Goal: Task Accomplishment & Management: Use online tool/utility

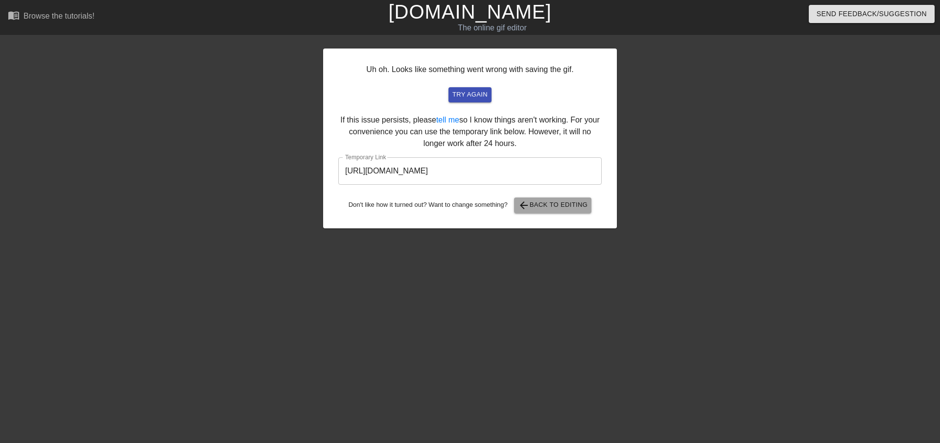
click at [562, 208] on span "arrow_back Back to Editing" at bounding box center [553, 205] width 70 height 12
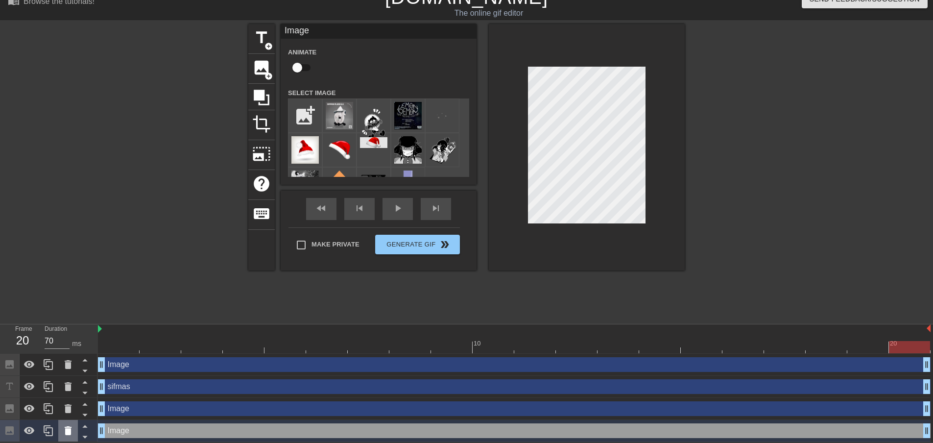
click at [65, 426] on icon at bounding box center [68, 431] width 12 height 12
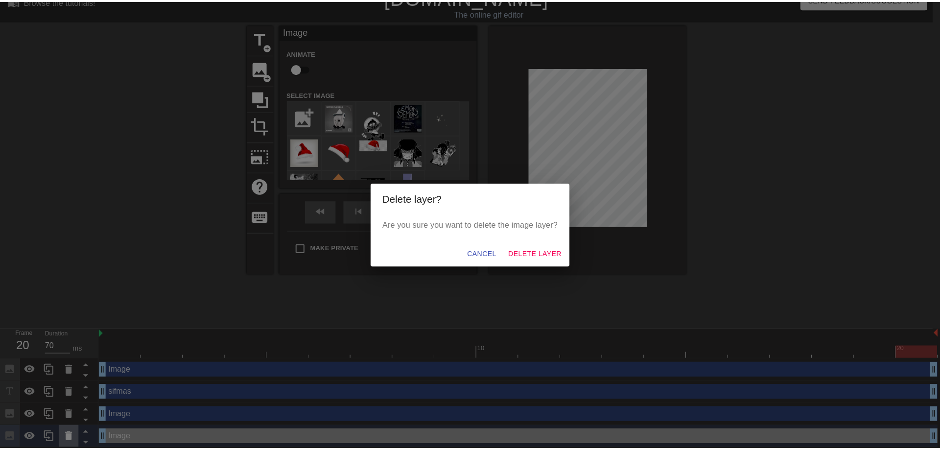
scroll to position [8, 0]
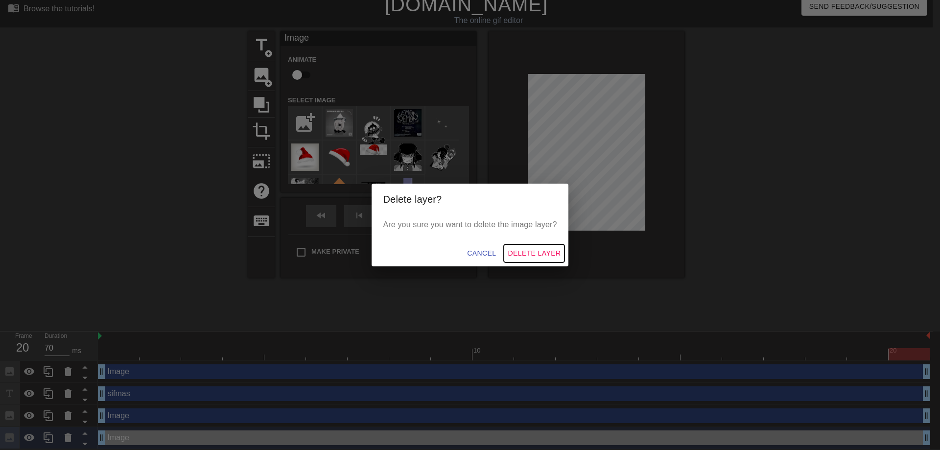
click at [520, 245] on button "Delete Layer" at bounding box center [534, 253] width 61 height 18
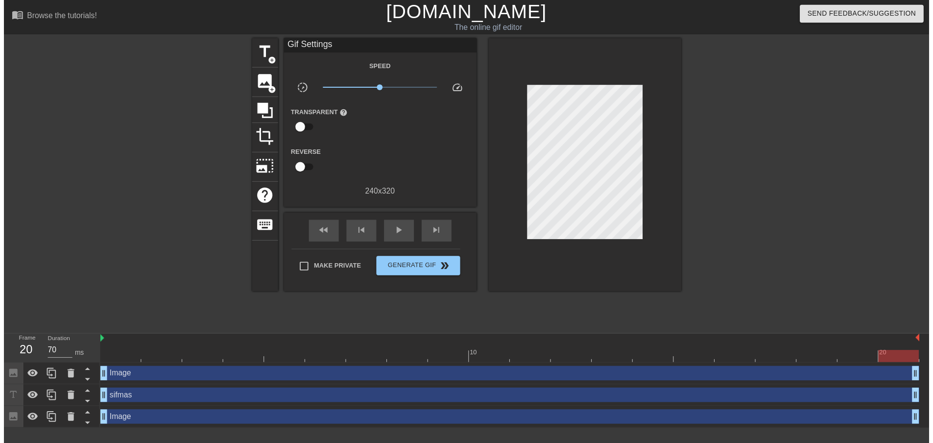
scroll to position [0, 0]
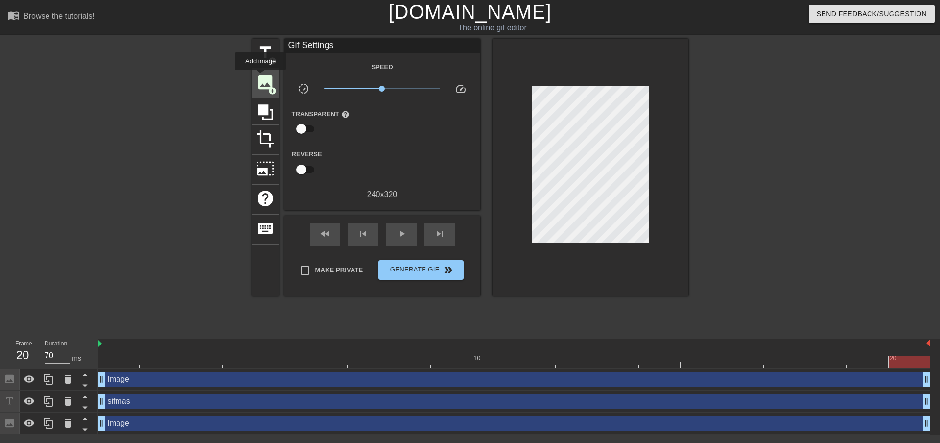
click at [260, 77] on span "image" at bounding box center [265, 82] width 19 height 19
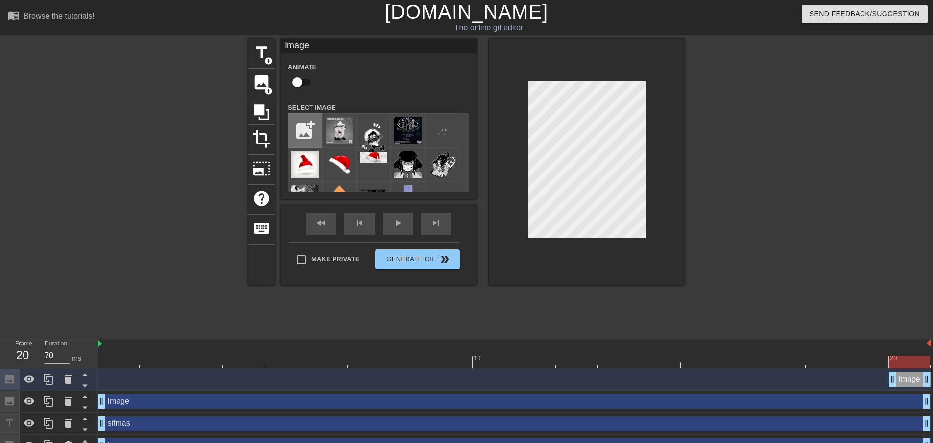
click at [313, 131] on input "file" at bounding box center [304, 130] width 33 height 33
type input "C:\fakepath\Kingtalksprite.webp"
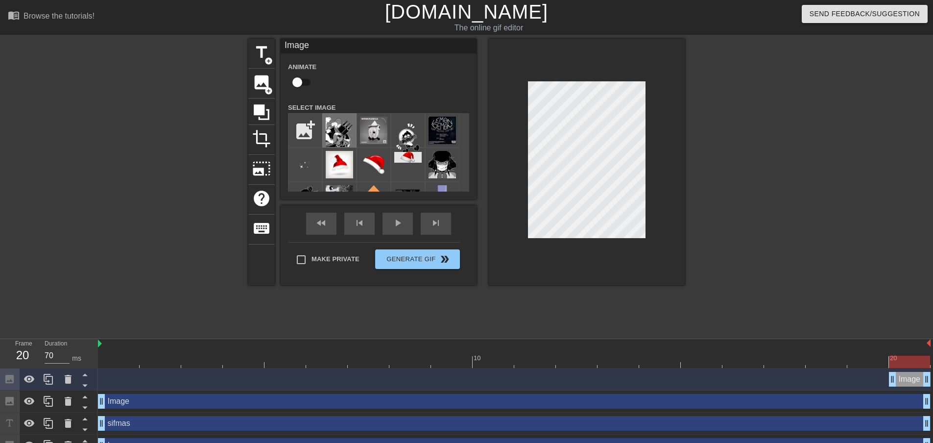
click at [338, 129] on img at bounding box center [339, 132] width 27 height 30
click at [86, 382] on icon at bounding box center [85, 385] width 12 height 12
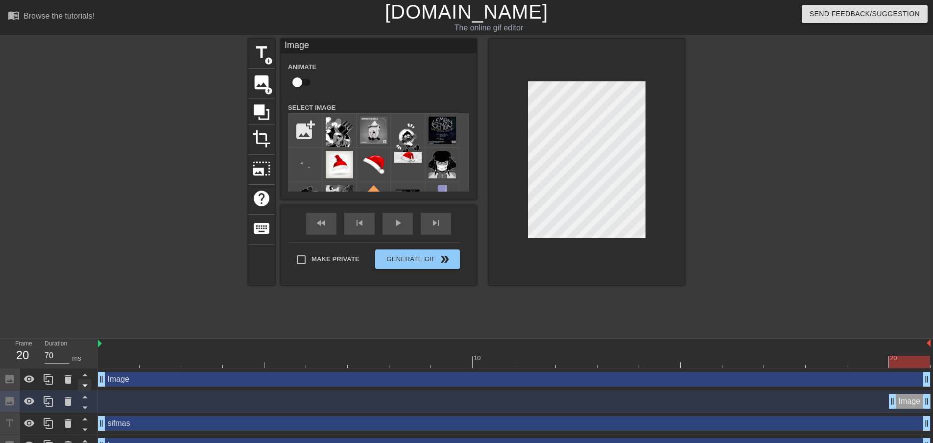
click at [83, 383] on icon at bounding box center [85, 385] width 12 height 12
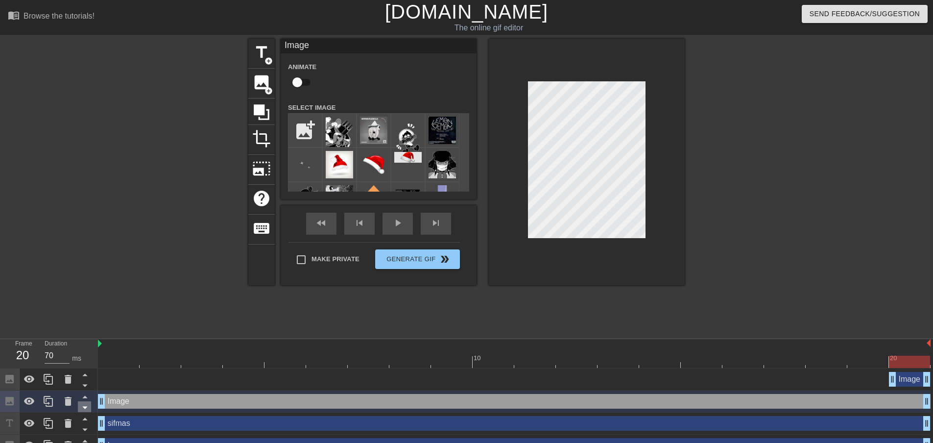
click at [88, 404] on icon at bounding box center [85, 407] width 12 height 12
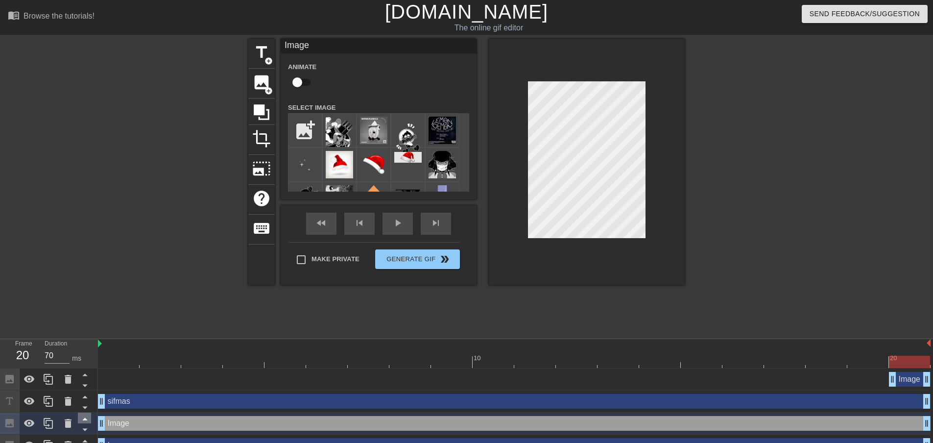
click at [83, 414] on icon at bounding box center [85, 418] width 12 height 12
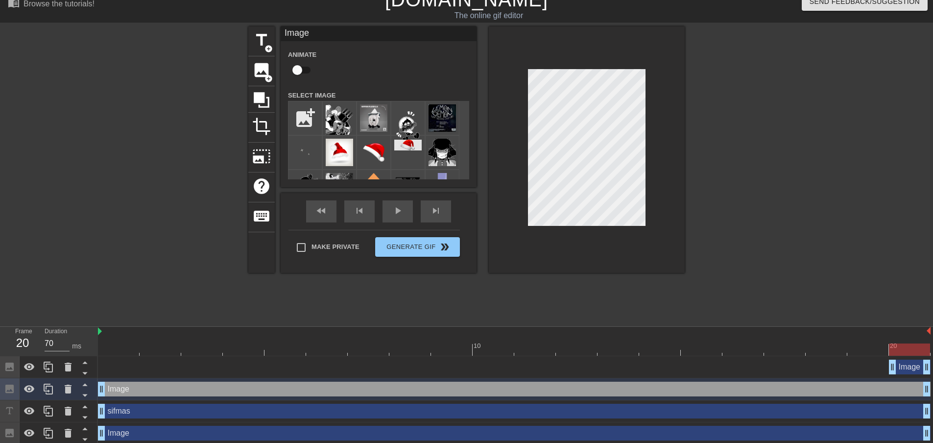
scroll to position [16, 0]
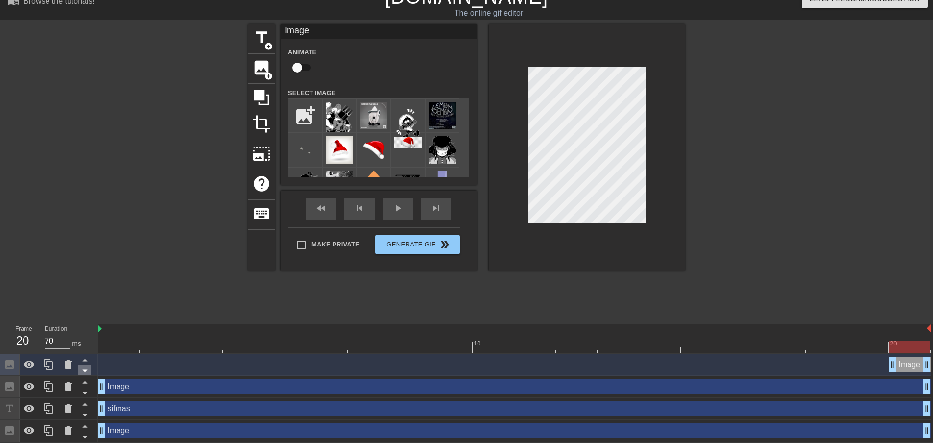
click at [87, 373] on icon at bounding box center [85, 370] width 12 height 12
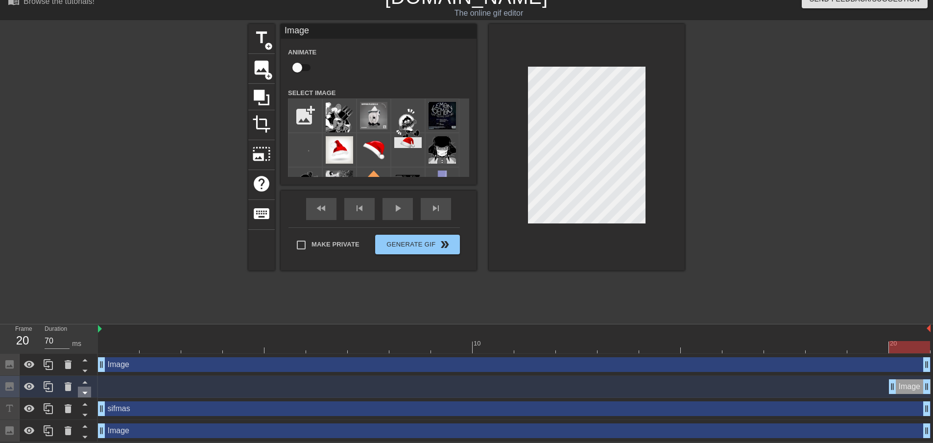
click at [84, 390] on icon at bounding box center [85, 392] width 12 height 12
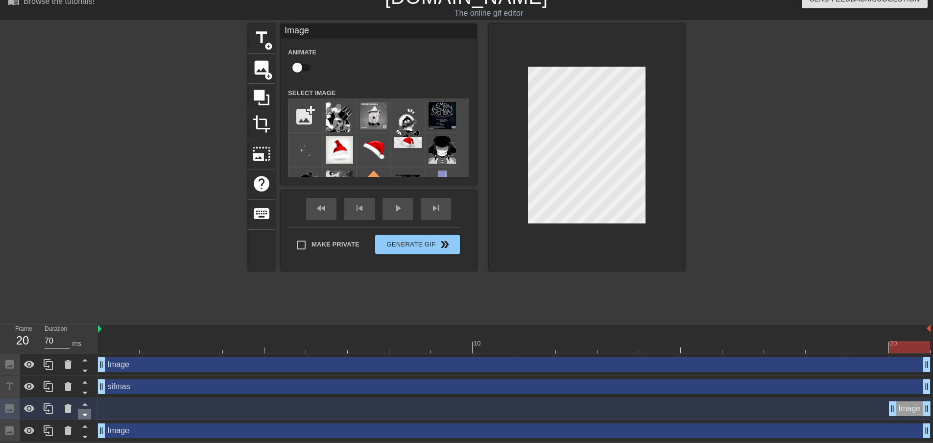
click at [87, 414] on icon at bounding box center [84, 415] width 5 height 2
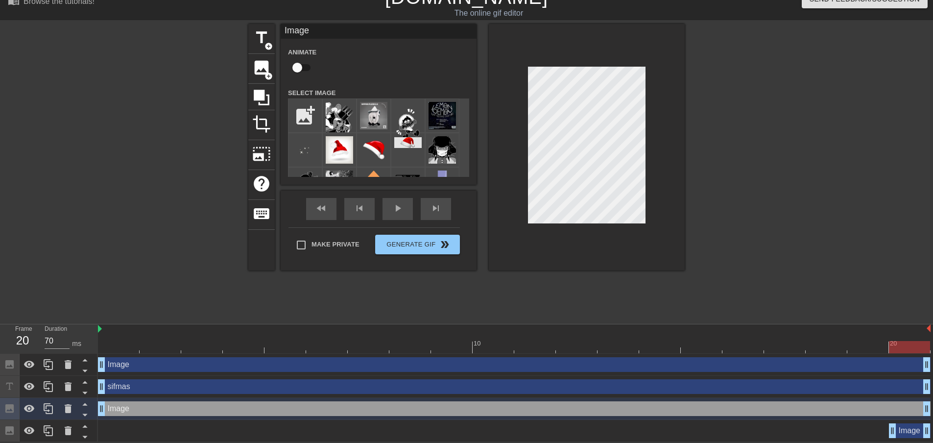
click at [646, 111] on div at bounding box center [587, 147] width 196 height 246
click at [651, 118] on div at bounding box center [587, 147] width 196 height 246
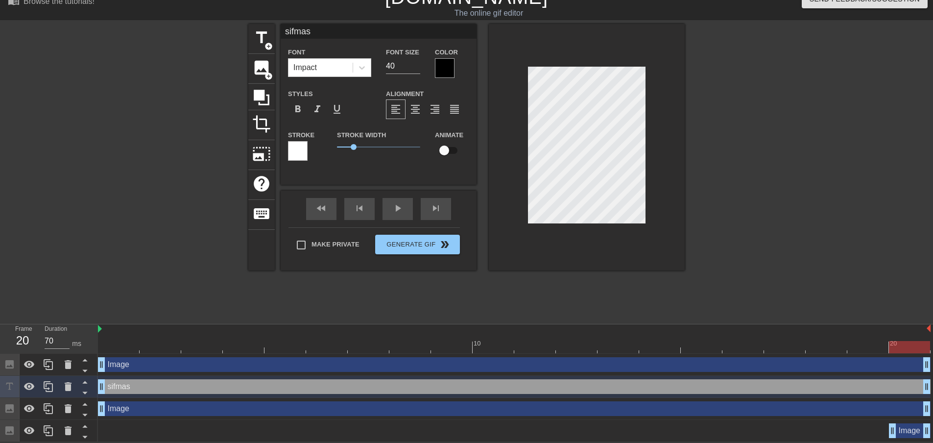
scroll to position [1, 1]
type input "k"
type textarea "k"
type input "ki"
type textarea "ki"
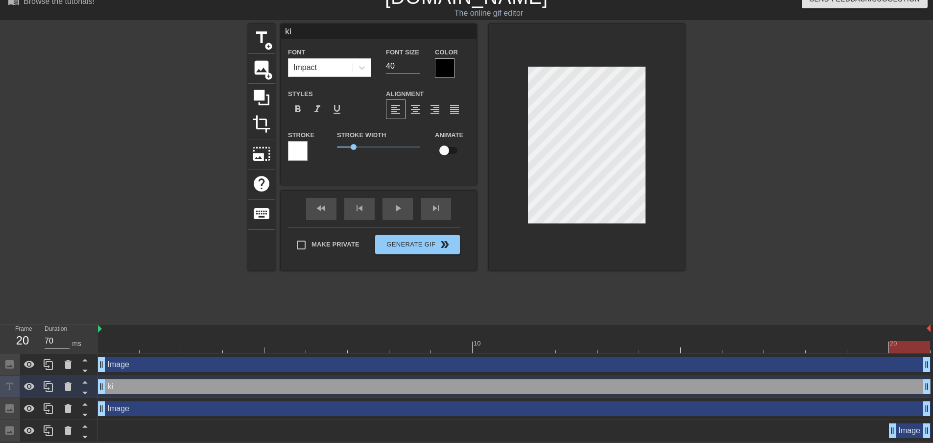
scroll to position [1, 1]
type input "k"
type textarea "k"
type input "ki"
type textarea "ki"
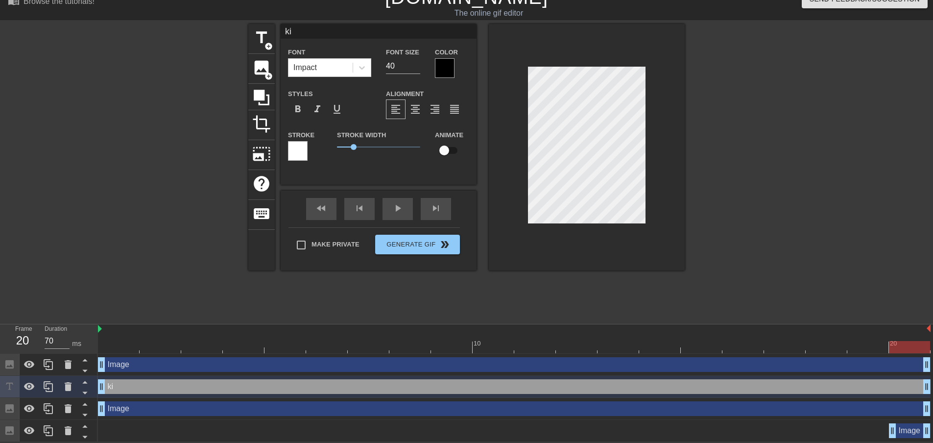
type input "kin"
type textarea "kin"
type input "king"
type textarea "king"
type input "kingm"
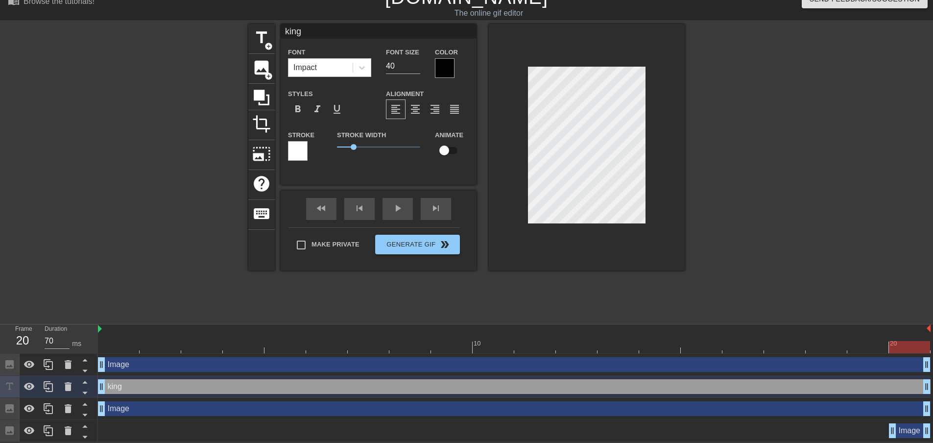
type textarea "kingm"
type input "[PERSON_NAME]"
type textarea "[PERSON_NAME]"
type input "kingmas"
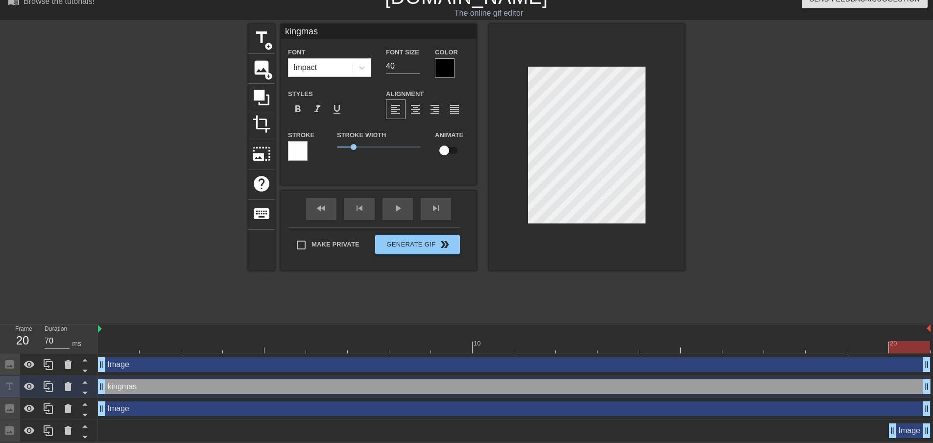
type textarea "kingmas"
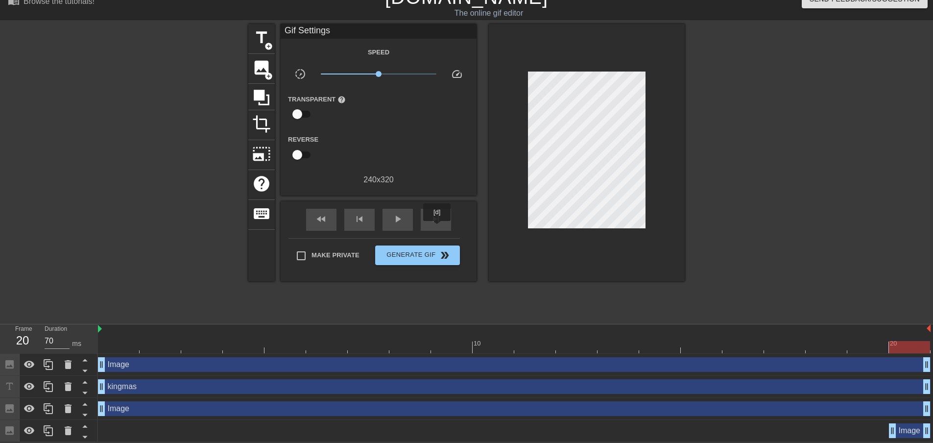
click at [437, 228] on div "fast_rewind skip_previous play_arrow skip_next Make Private Generate Gif double…" at bounding box center [379, 241] width 196 height 80
click at [430, 249] on span "Generate Gif double_arrow" at bounding box center [417, 255] width 77 height 12
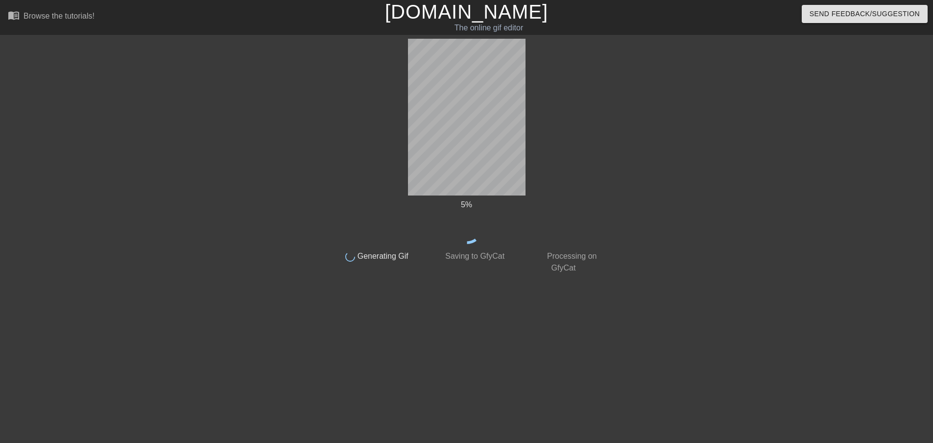
scroll to position [0, 0]
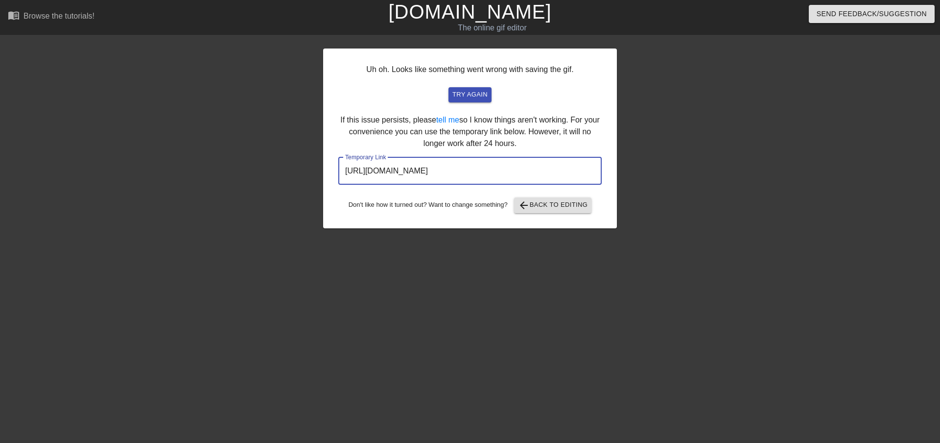
drag, startPoint x: 584, startPoint y: 177, endPoint x: 142, endPoint y: 165, distance: 442.8
click at [142, 165] on div "Uh oh. Looks like something went wrong with saving the gif. try again If this i…" at bounding box center [470, 186] width 940 height 294
click at [538, 226] on div "Uh oh. Looks like something went wrong with saving the gif. try again If this i…" at bounding box center [470, 138] width 294 height 180
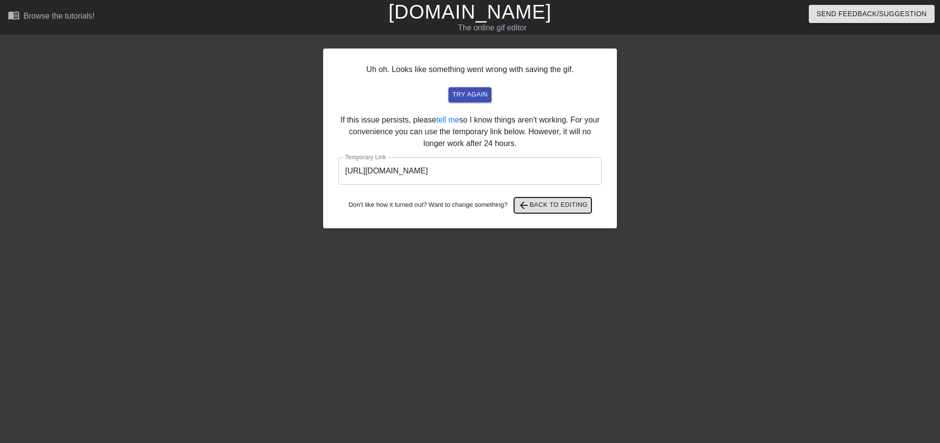
click at [559, 200] on span "arrow_back Back to Editing" at bounding box center [553, 205] width 70 height 12
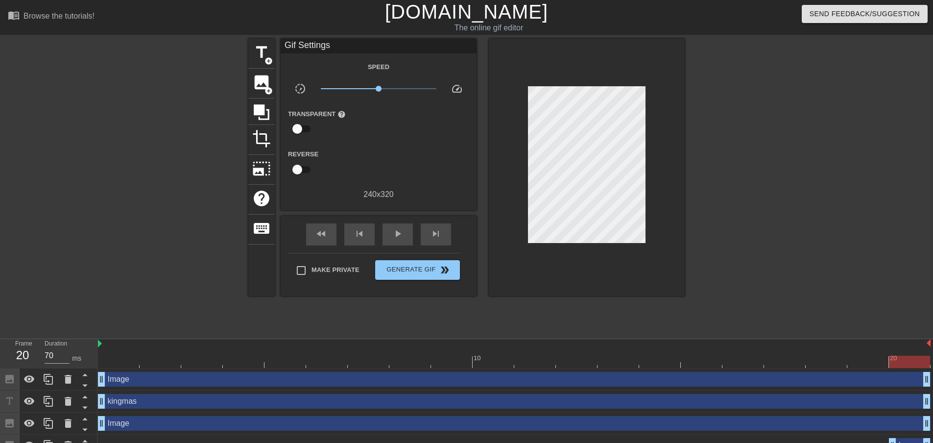
scroll to position [16, 0]
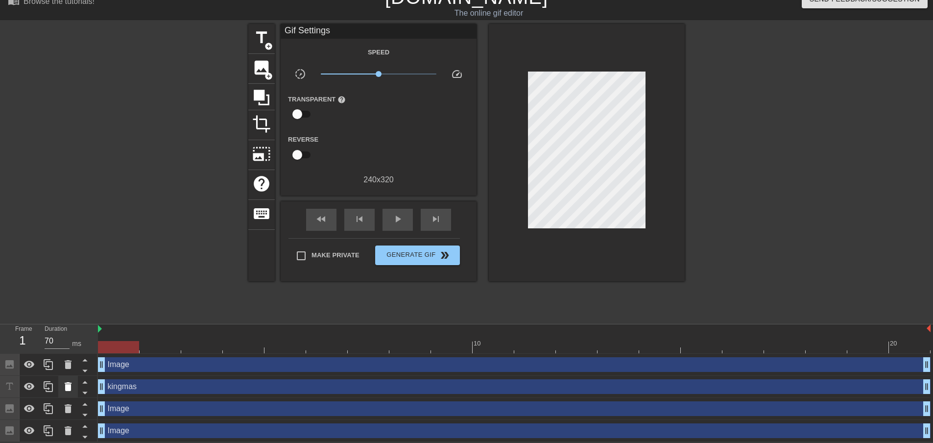
drag, startPoint x: 890, startPoint y: 427, endPoint x: 58, endPoint y: 393, distance: 832.6
click at [59, 394] on div "Frame 1 Duration 70 ms 10 20 Image drag_handle drag_handle kingmas drag_handle …" at bounding box center [466, 383] width 933 height 118
click at [419, 255] on span "Generate Gif double_arrow" at bounding box center [417, 255] width 77 height 12
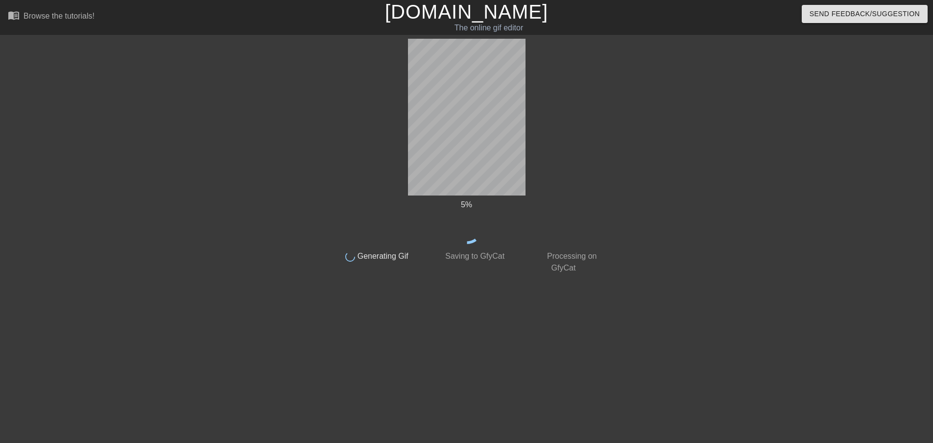
scroll to position [0, 0]
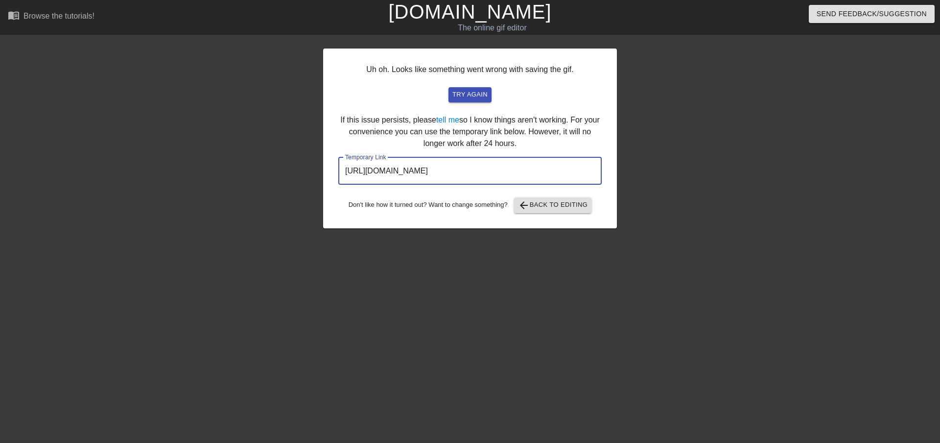
drag, startPoint x: 578, startPoint y: 169, endPoint x: 165, endPoint y: 135, distance: 414.7
click at [165, 135] on div "Uh oh. Looks like something went wrong with saving the gif. try again If this i…" at bounding box center [470, 186] width 940 height 294
click at [543, 208] on span "arrow_back Back to Editing" at bounding box center [553, 205] width 70 height 12
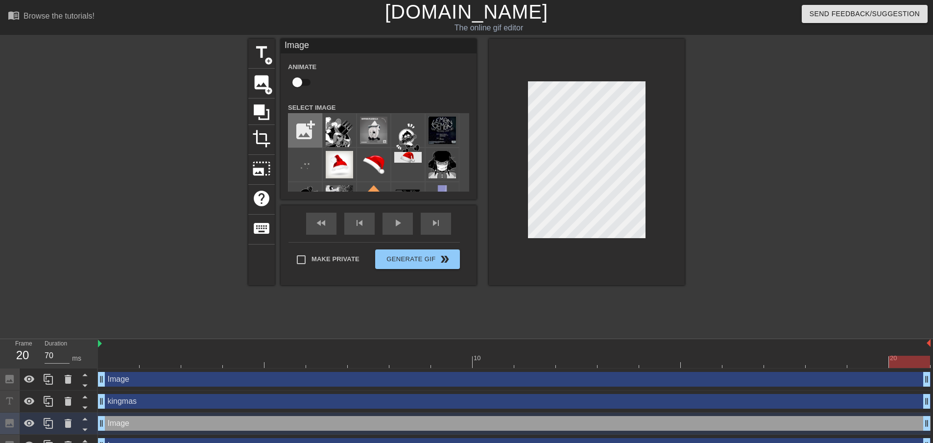
click at [307, 139] on input "file" at bounding box center [304, 130] width 33 height 33
type input "C:\fakepath\[PERSON_NAME].png"
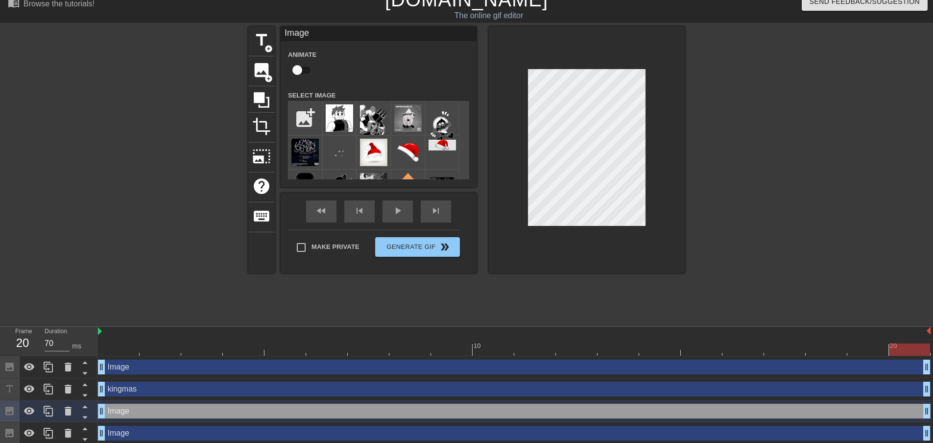
scroll to position [16, 0]
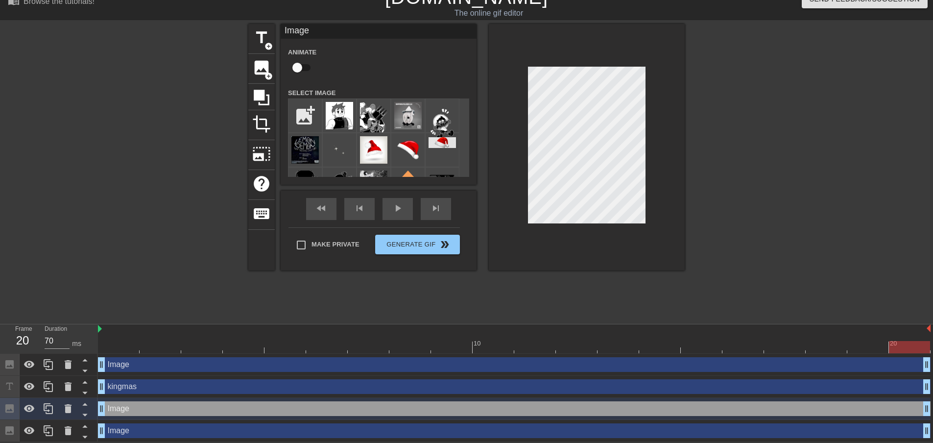
click at [124, 423] on div "Image drag_handle drag_handle" at bounding box center [514, 430] width 832 height 15
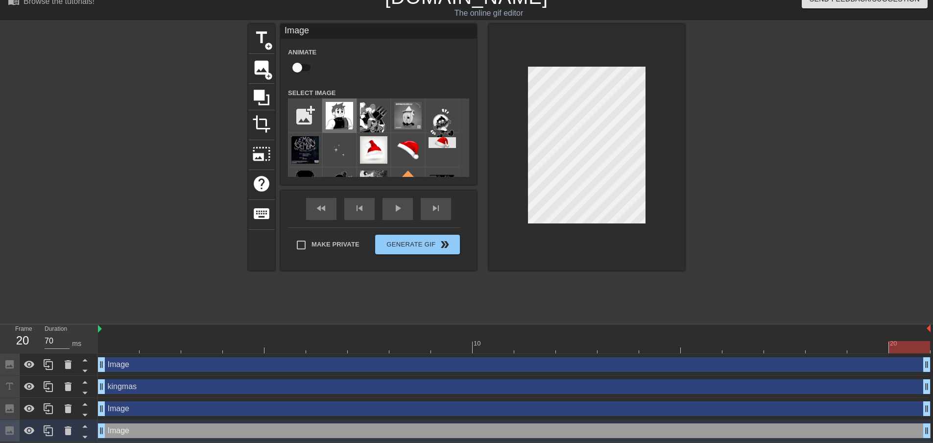
click at [345, 112] on img at bounding box center [339, 115] width 27 height 27
click at [645, 206] on div at bounding box center [587, 147] width 196 height 246
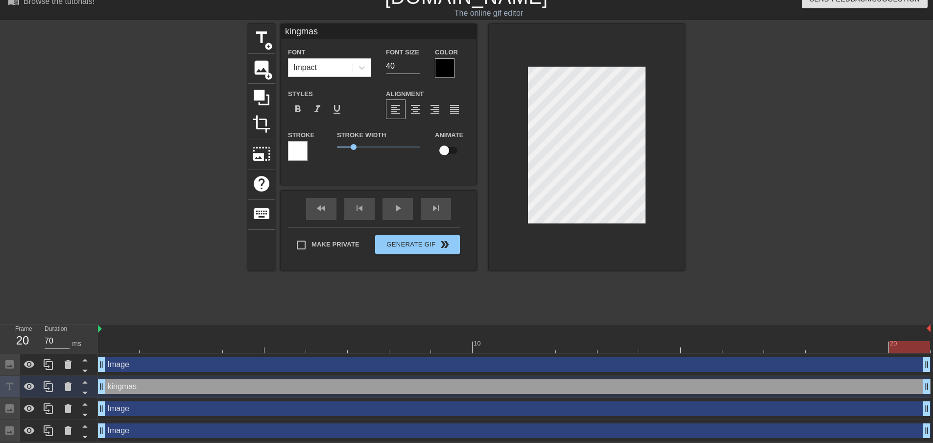
scroll to position [1, 1]
type input "i"
type textarea "i"
type input "i"
type textarea "i"
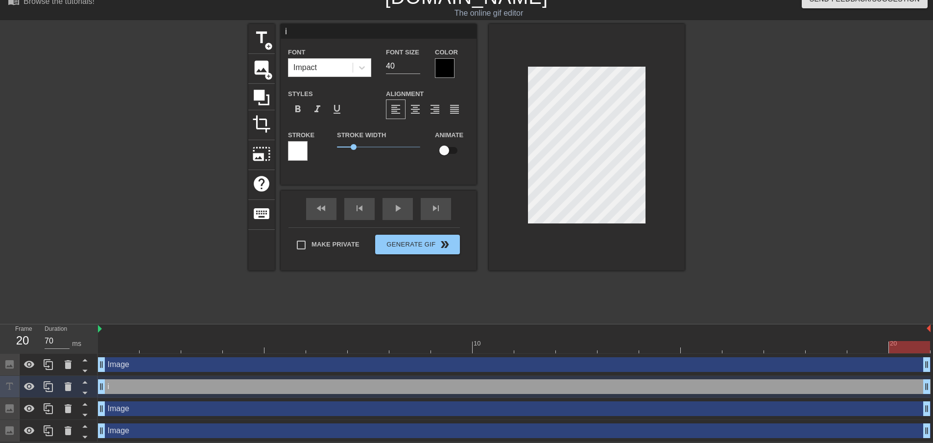
type input "i c"
type textarea "i c"
type input "i co"
type textarea "i co"
type input "i cou"
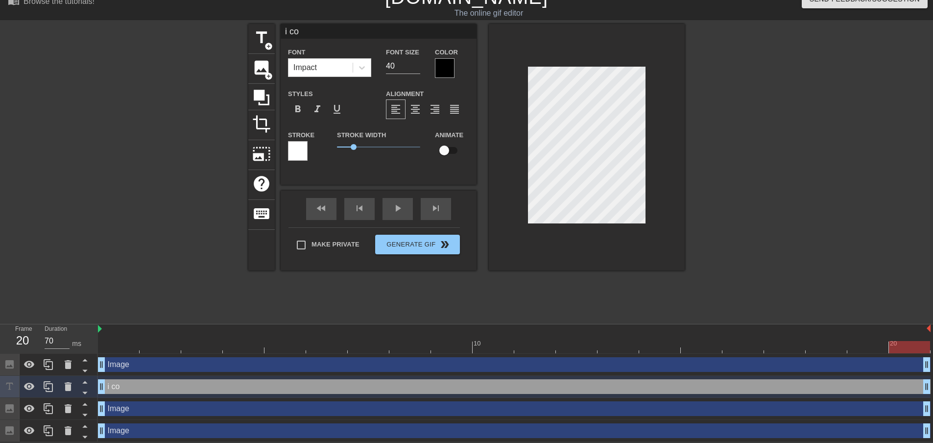
type textarea "i cou"
type input "i coul"
type textarea "i coul"
type input "i could"
type textarea "i could"
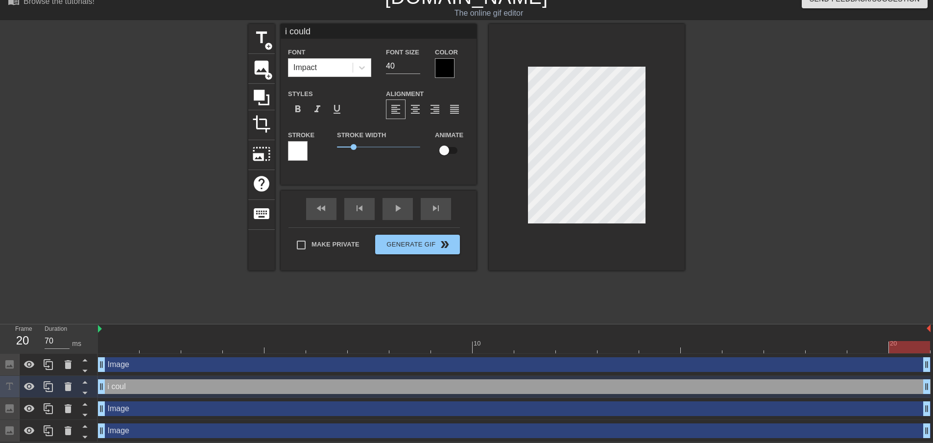
type input "i couldn"
type textarea "i couldn"
type input "i couldnt"
type textarea "i couldnt"
type input "i couldnt"
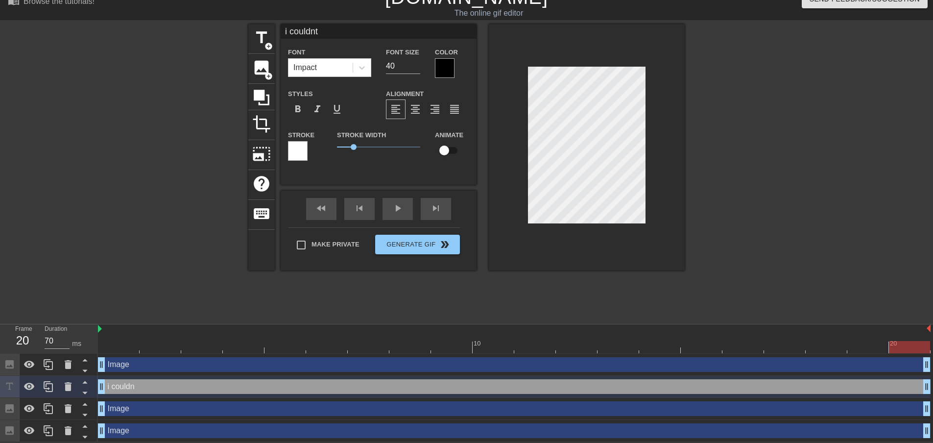
type textarea "i couldnt"
type input "i couldnt c"
type textarea "i couldnt c"
type input "i couldnt co"
type textarea "i couldnt co"
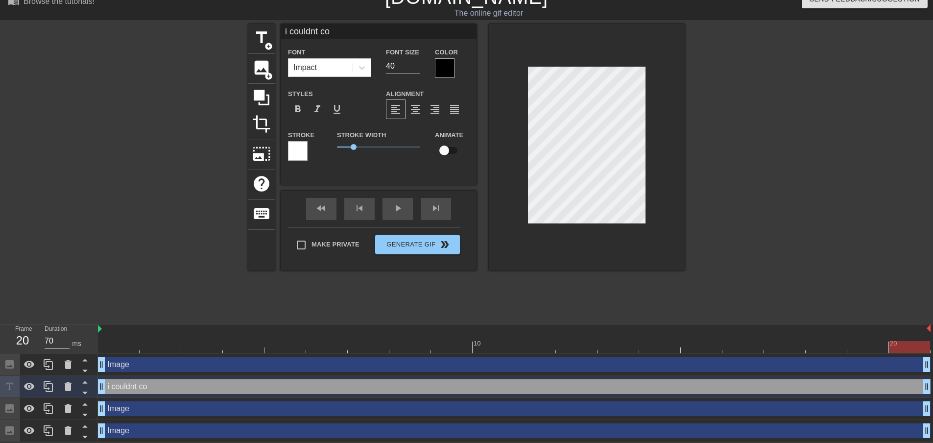
type input "i couldnt com"
type textarea "i couldnt com"
type input "i couldnt come"
type textarea "i couldnt come"
type input "i couldnt come"
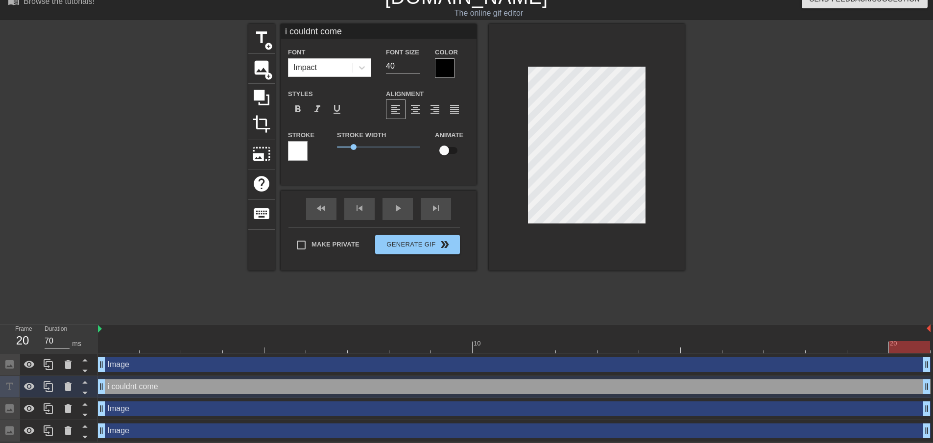
type textarea "i couldnt come"
type input "i couldnt come u"
type textarea "i couldnt come u"
type input "i couldnt come up"
type textarea "i couldnt come up"
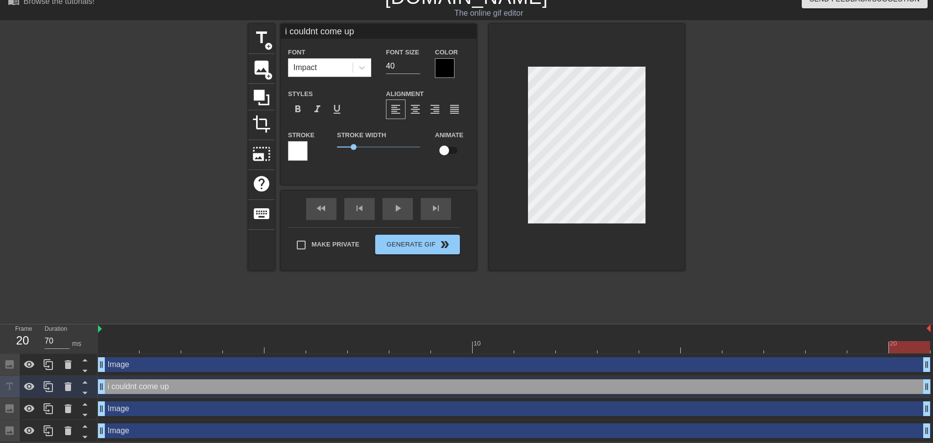
scroll to position [1, 4]
type input "i couldnt come up"
type textarea "i couldnt come up"
type input "i couldnt come up f"
type textarea "i couldnt come up f"
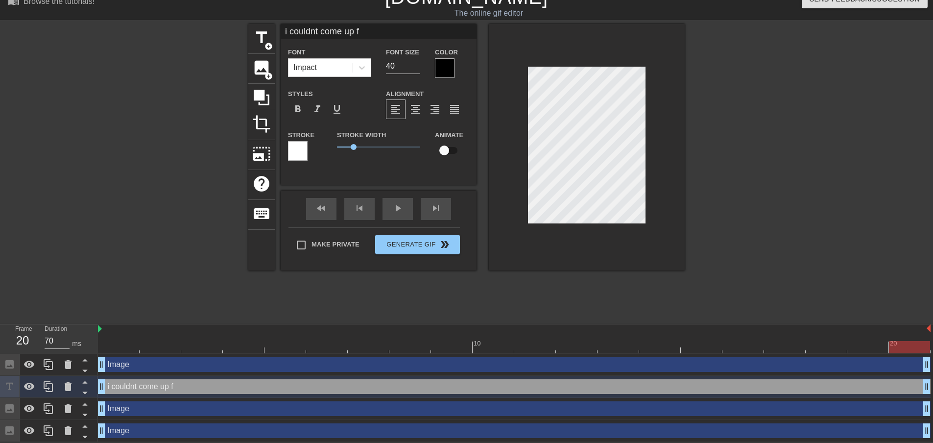
type input "i couldnt come up"
type textarea "i couldnt come up"
type input "i couldnt come up"
type textarea "i couldnt come up"
type input "i couldnt come u"
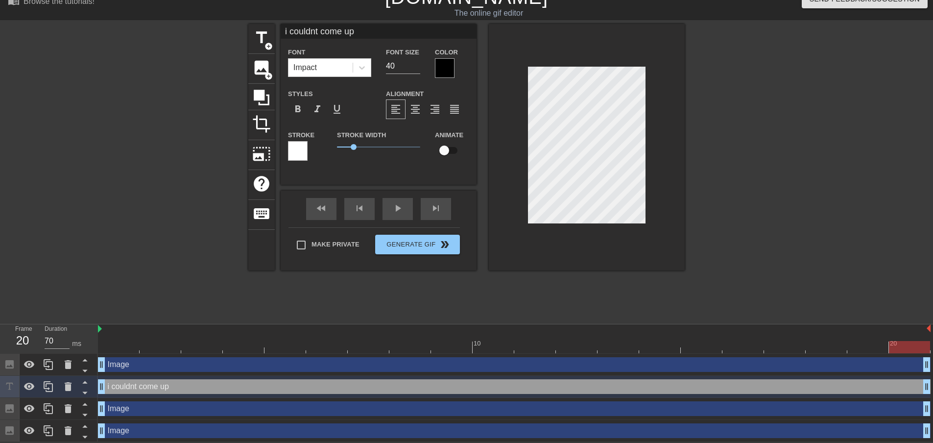
type textarea "i couldnt come u"
type input "i couldnt come"
type textarea "i couldnt come"
type input "i couldnt come"
type textarea "i couldnt come"
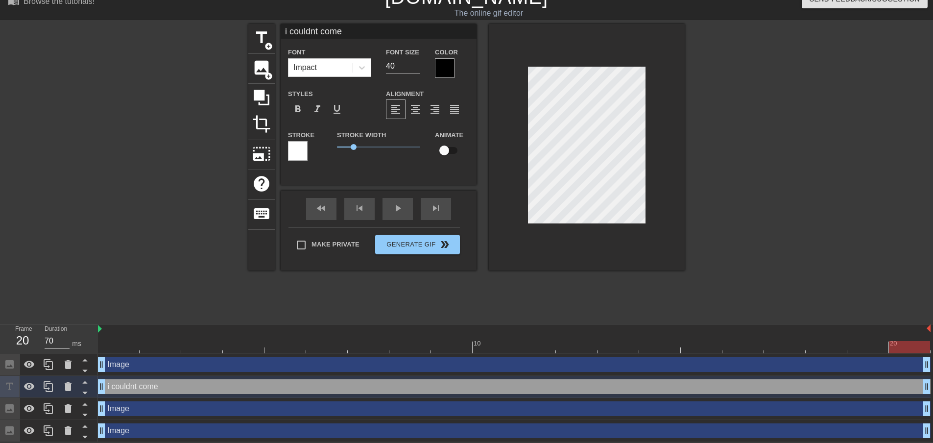
scroll to position [1, 1]
type input "i couldnt come u"
type textarea "i couldnt come u"
type input "i couldnt come"
type textarea "i couldnt come"
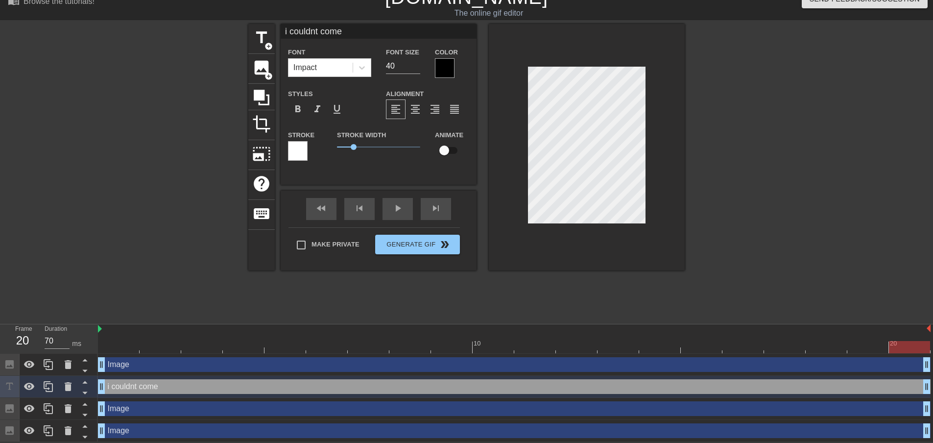
type input "i couldnt come i"
type textarea "i couldnt come i"
type input "i couldnt come"
type textarea "i couldnt come"
type input "i couldnt come u"
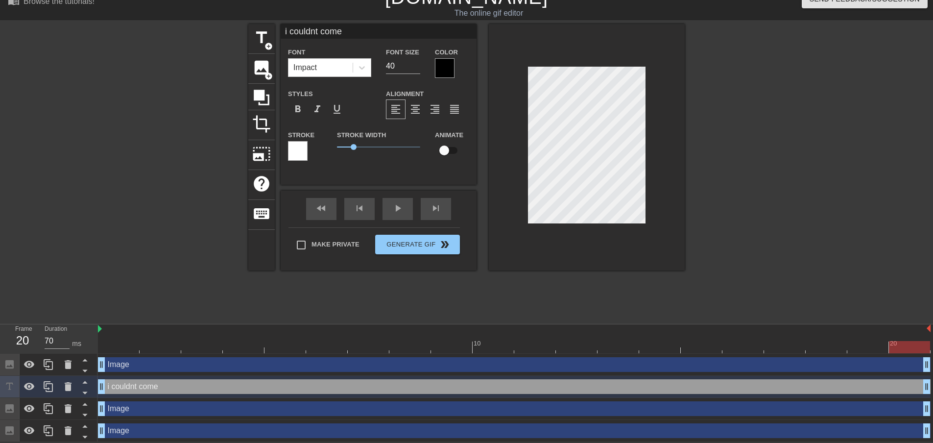
type textarea "i couldnt come u"
type input "i couldnt come up"
type textarea "i couldnt come up"
type input "i couldnt come up"
type textarea "i couldnt come up"
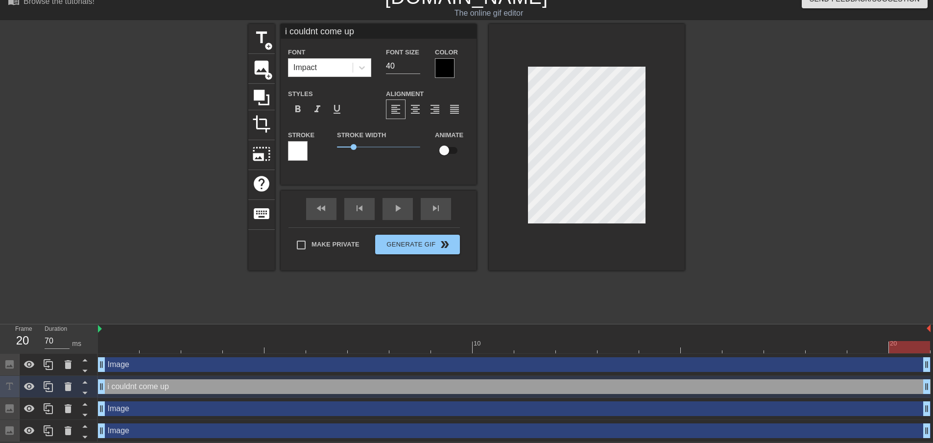
type input "i couldnt come up f"
type textarea "i couldnt come up f"
type input "i couldnt come up fo"
type textarea "i couldnt come up fo"
type input "i couldnt come up for"
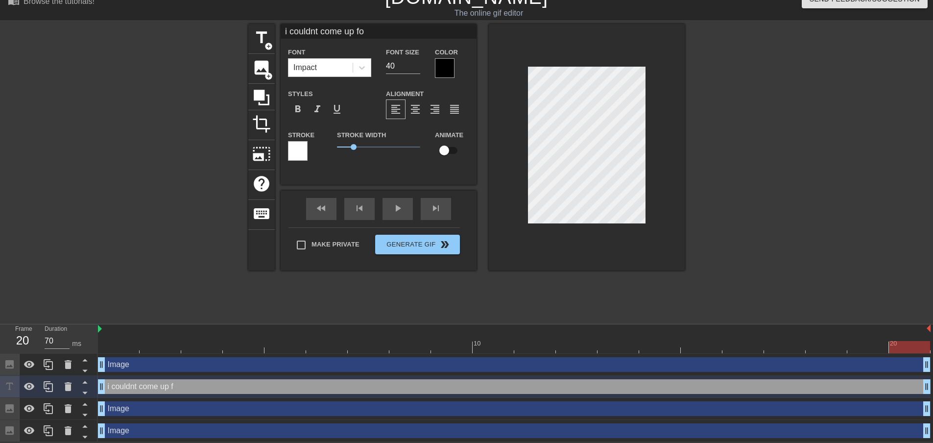
type textarea "i couldnt come up for"
type input "i couldnt come up for"
type textarea "i couldnt come up for"
type input "i couldnt come up for a"
type textarea "i couldnt come up for a"
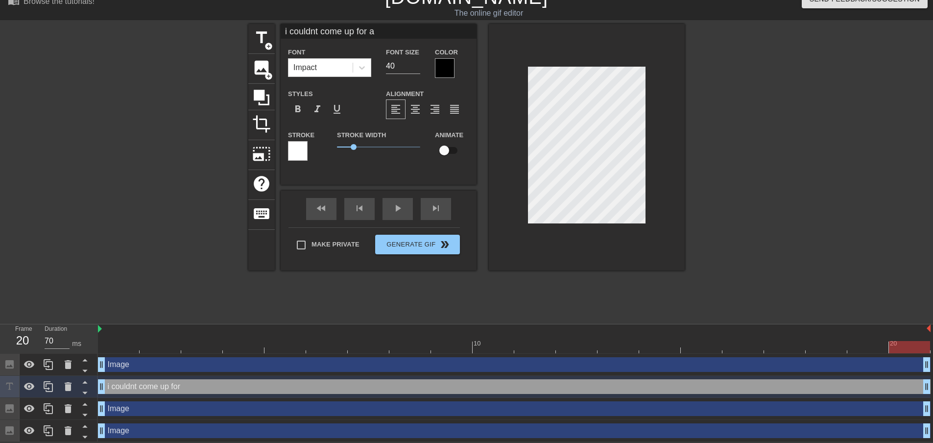
type input "i couldnt come up for a"
type textarea "i couldnt come up for a"
type input "i couldnt come up for a c"
type textarea "i couldnt come up for a c"
type input "i couldnt come up for a ch"
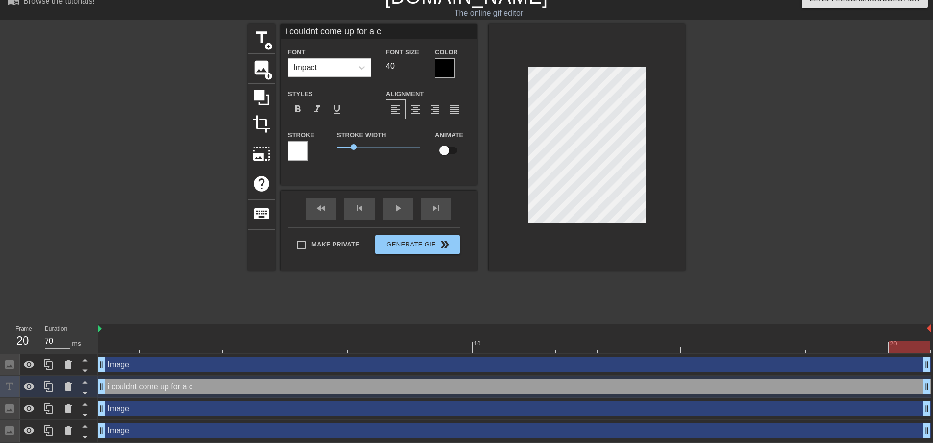
type textarea "i couldnt come up for a ch"
type input "i couldnt come up for a chr"
type textarea "i couldnt come up for a chr"
type input "i couldnt come up for a chri"
type textarea "i couldnt come up for a chri"
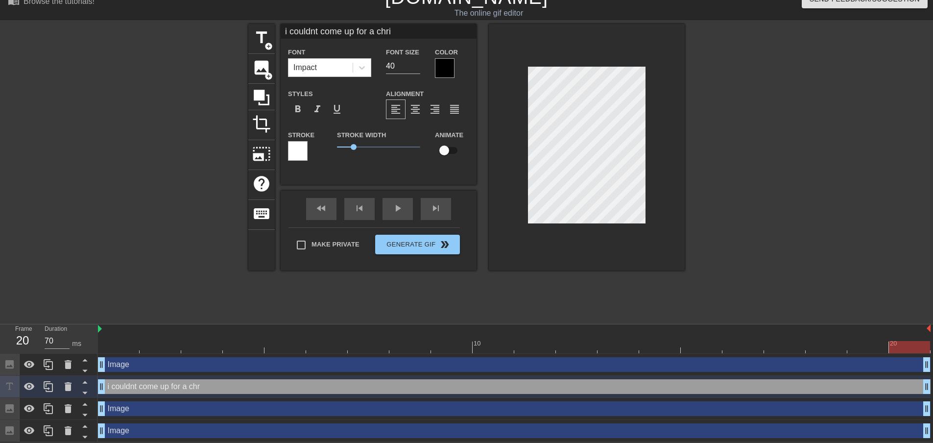
type input "i couldnt come up for a [PERSON_NAME]"
type textarea "i couldnt come up for a [PERSON_NAME]"
type input "i couldnt come up for a chrism"
type textarea "i couldnt come up for a chrism"
type input "i couldnt come up for a chrismn"
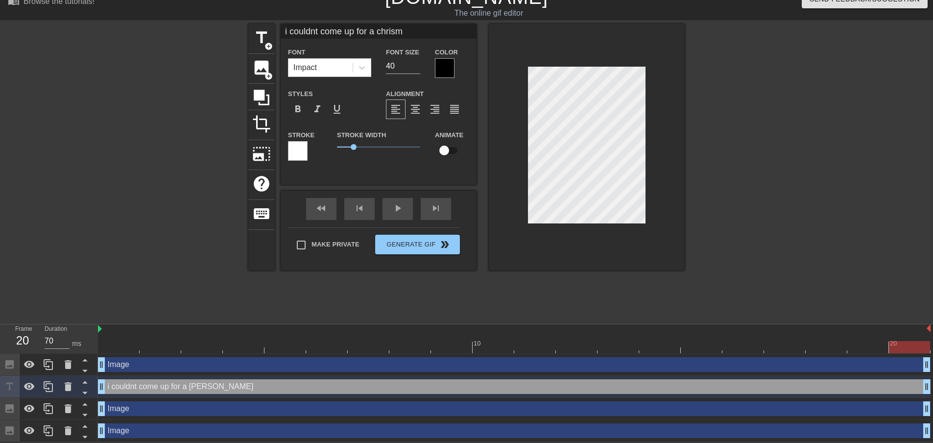
type textarea "i couldnt come up for a chrismn"
type input "i couldnt come up for a chrism"
type textarea "i couldnt come up for a chrism"
type input "i couldnt come up for a chrismt"
type textarea "i couldnt come up for a chrismt"
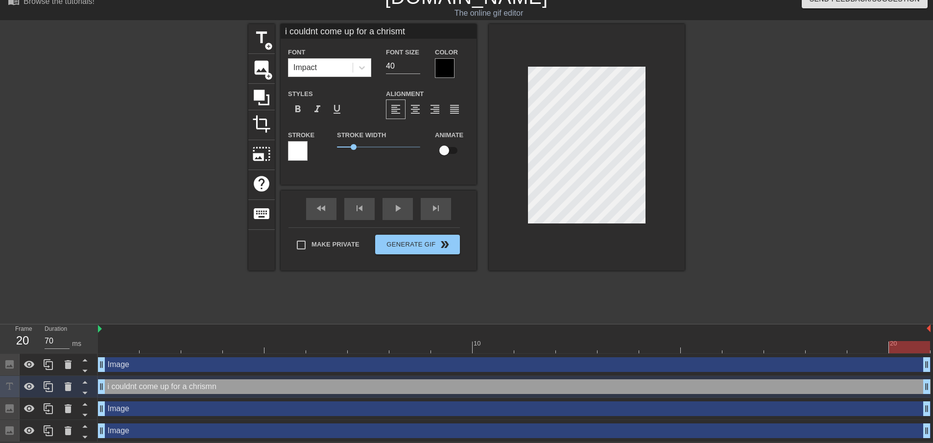
type input "i couldnt come up for a chrismtm"
type textarea "i couldnt come up for a chrismtm"
type input "i couldnt come up for a chrismtma"
type textarea "i couldnt come up for a chrismtma"
type input "i couldnt come up for a chrismtm"
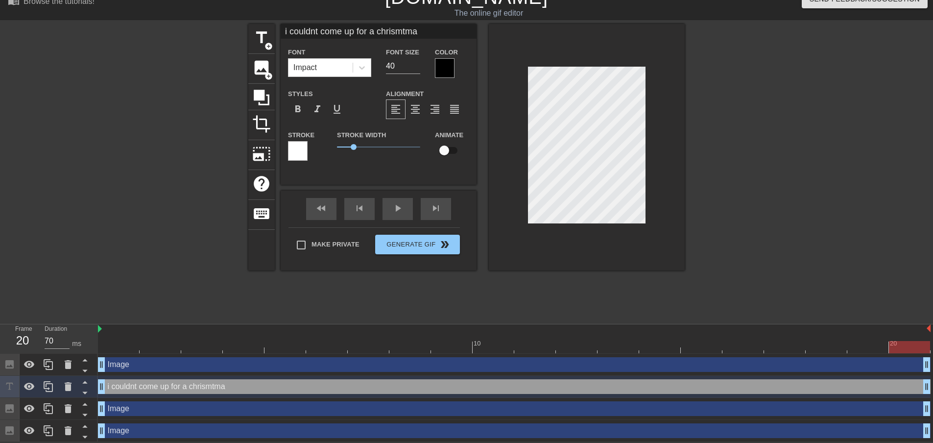
type textarea "i couldnt come up for a chrismtm"
type input "i couldnt come up for a chrismt"
type textarea "i couldnt come up for a chrismt"
type input "i couldnt come up for a chrism"
type textarea "i couldnt come up for a chrism"
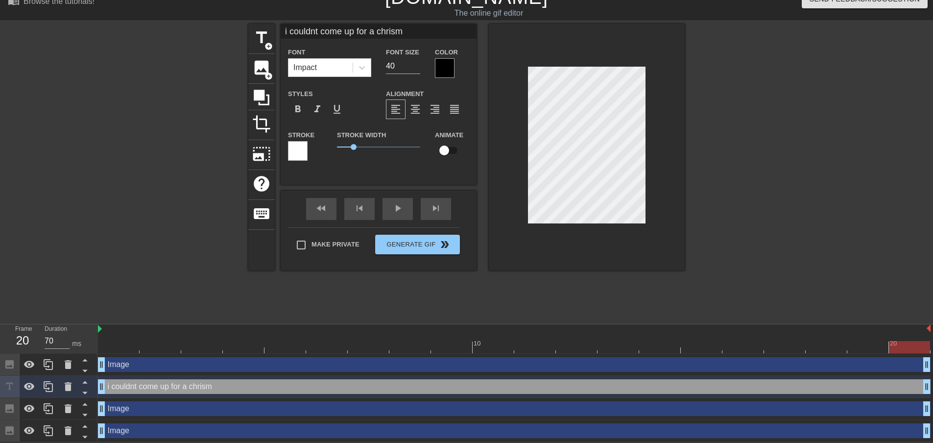
type input "i couldnt come up for a [PERSON_NAME]"
type textarea "i couldnt come up for a [PERSON_NAME]"
type input "i couldnt come up for a [DEMOGRAPHIC_DATA]"
type textarea "i couldnt come up for a [DEMOGRAPHIC_DATA]"
type input "i couldnt come up for a [DEMOGRAPHIC_DATA]"
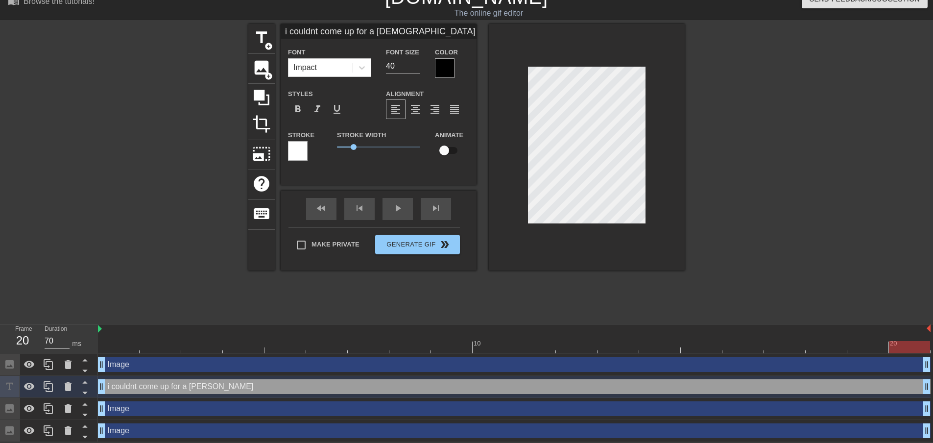
type textarea "i couldnt come up for a [DEMOGRAPHIC_DATA]"
type input "i couldnt come up for a [DEMOGRAPHIC_DATA]"
type textarea "i couldnt come up for a [DEMOGRAPHIC_DATA]"
type input "i couldnt come up for a christmas"
type textarea "i couldnt come up for a christmas"
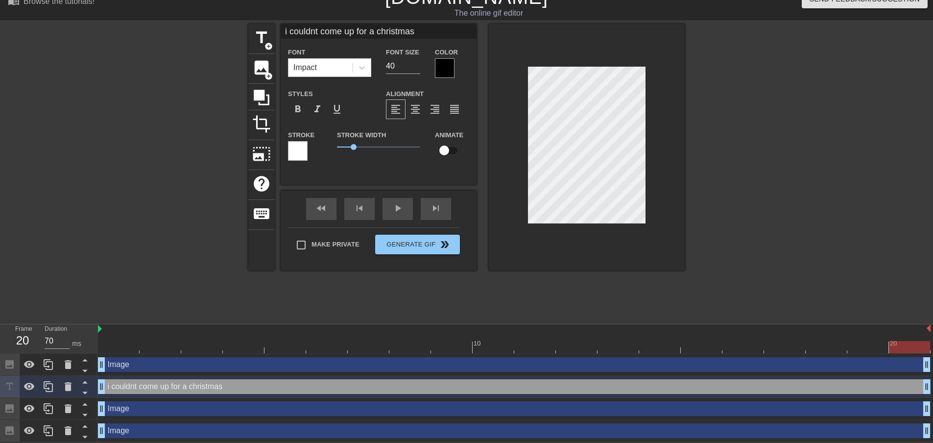
type input "i couldnt come up for a christmas"
type textarea "i couldnt come up for a christmas"
type input "i couldnt come up for a christmas p"
type textarea "i couldnt come up for a christmas p"
type input "i couldnt come up for a christmas pu"
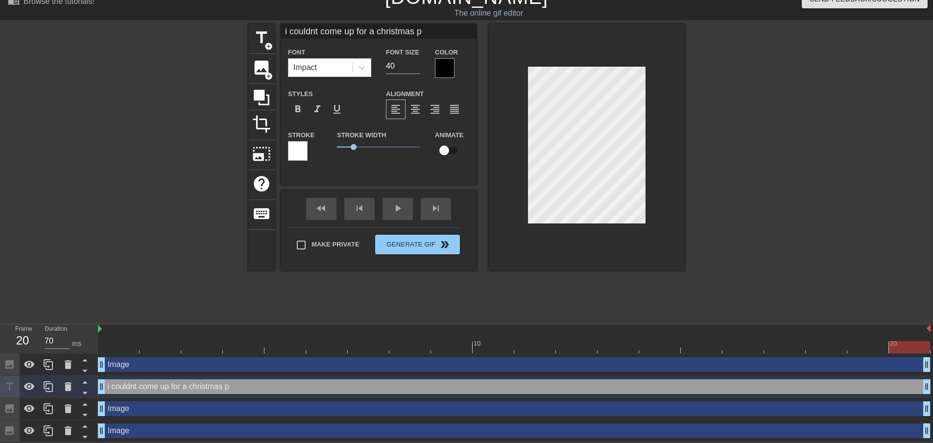
type textarea "i couldnt come up for a christmas pu"
type input "i couldnt come up for a christmas pun"
type textarea "i couldnt come up for a christmas pun"
type input "i couldnt come up for a christmas pun"
type textarea "i couldnt come up for a christmas pun"
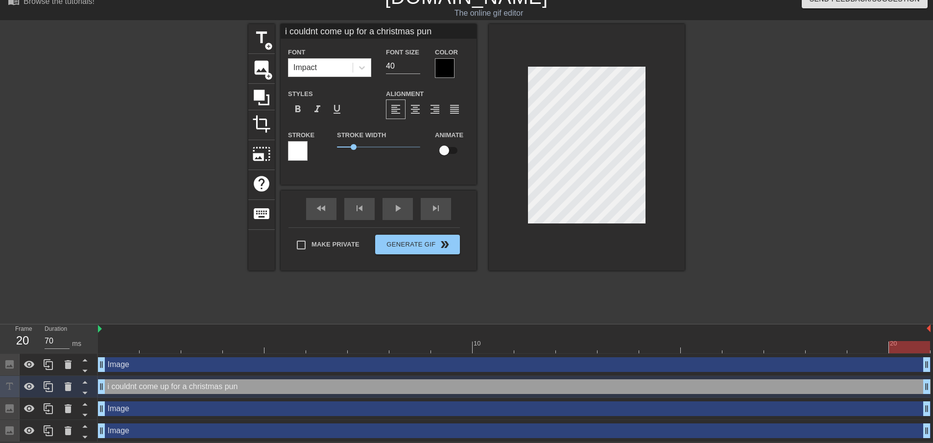
type input "i couldnt come up for a christmas pun f"
type textarea "i couldnt come up for a christmas pun f"
type input "i couldnt come up for a christmas pun fo"
type textarea "i couldnt come up for a christmas pun fo"
type input "i couldnt come up for a christmas pun for"
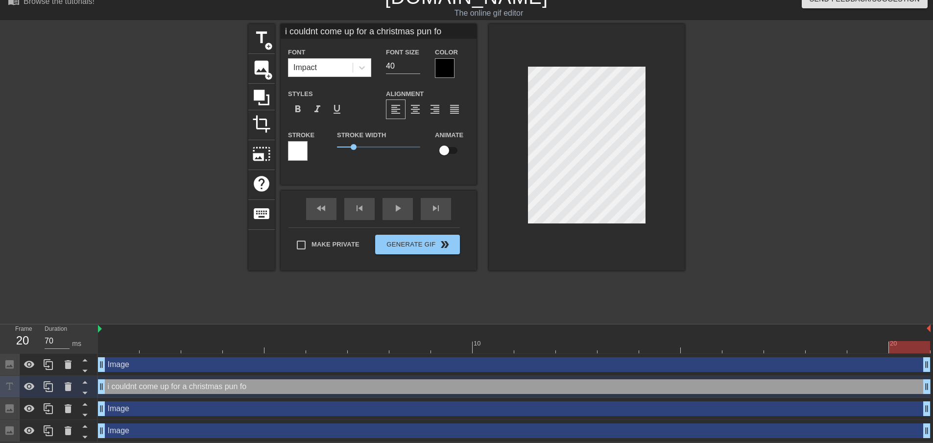
type textarea "i couldnt come up for a christmas pun for"
type input "i couldnt come up for a christmas pun for"
type textarea "i couldnt come up for a christmas pun for"
type input "i couldnt come up for a christmas pun for i"
type textarea "i couldnt come up for a christmas pun for i"
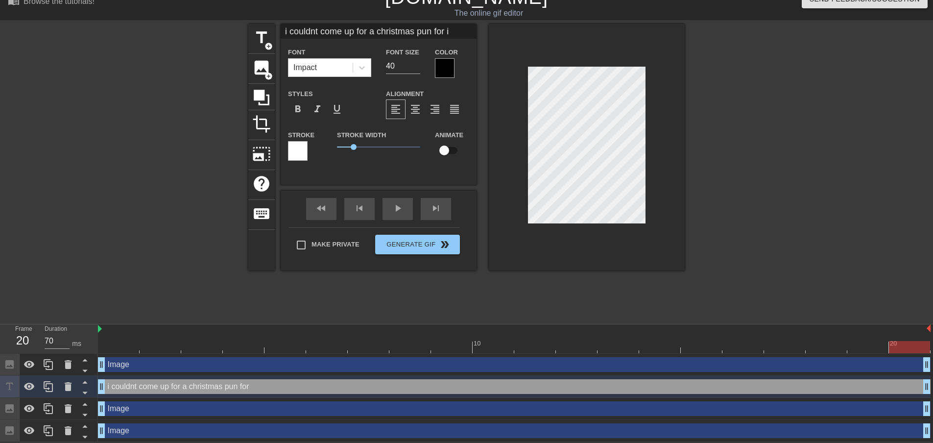
type input "i couldnt come up for a christmas pun for is"
type textarea "i couldnt come up for a christmas pun for is"
type input "i couldnt come up for a christmas pun for isa"
type textarea "i couldnt come up for a christmas pun for isa"
type input "i couldnt come up for a christmas pun for isab"
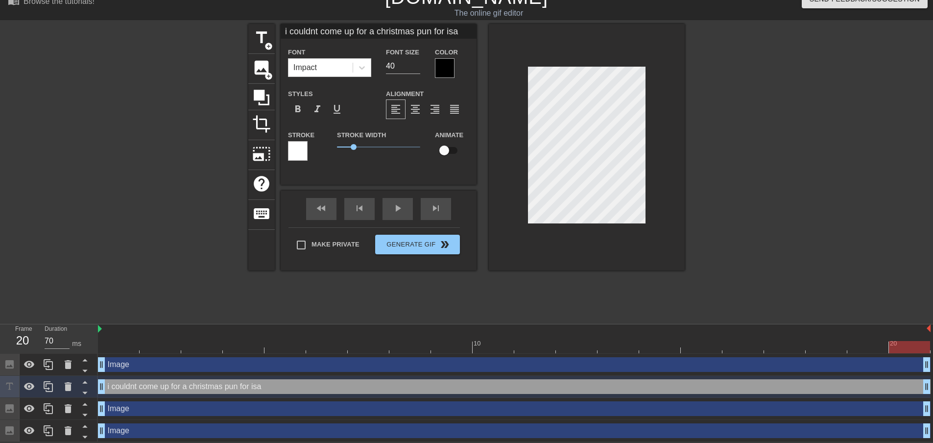
type textarea "i couldnt come up for a christmas pun for isab"
type input "i couldnt come up for a christmas pun for [PERSON_NAME]"
type textarea "i couldnt come up for a christmas pun for [PERSON_NAME]"
type input "i couldnt come up for a christmas pun for isabea"
type textarea "i couldnt come up for a christmas pun for isabea"
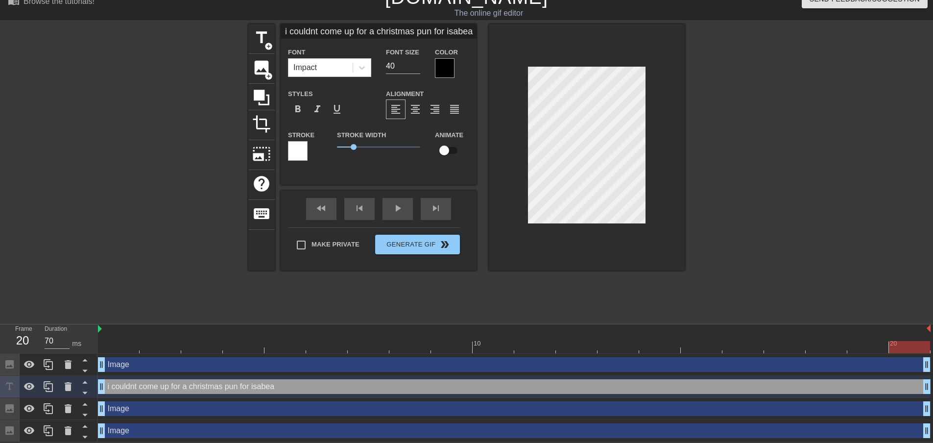
scroll to position [1, 7]
type input "i couldnt come up for a christmas pun for [PERSON_NAME]"
type textarea "i couldnt come up for a christmas pun for [PERSON_NAME]"
type input "i couldnt come up for a christmas pun for [PERSON_NAME]"
type textarea "i couldnt come up for a christmas pun for [PERSON_NAME]"
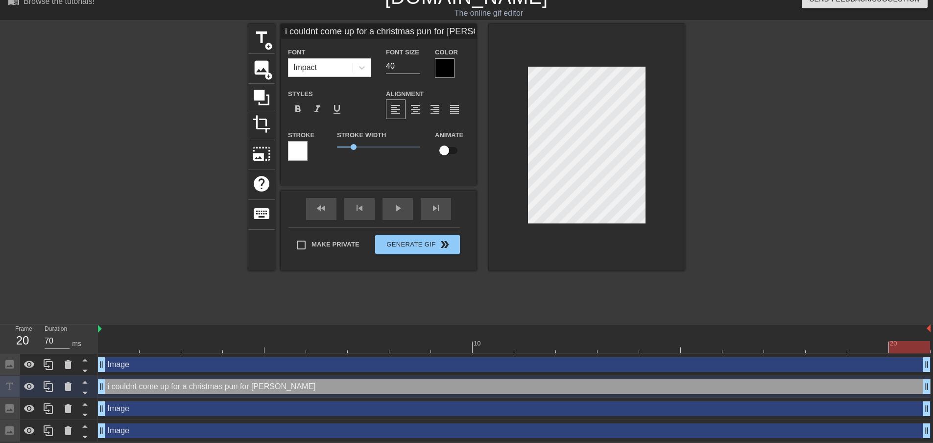
type input "i couldnt come up for a christmas pun for [PERSON_NAME]"
type textarea "i couldnt come up for a christmas pun for [PERSON_NAME]"
type input "i couldnt come up for a christmas pun for [PERSON_NAME]"
type textarea "i couldnt come up for a christmas pun for [PERSON_NAME]"
type input "i couldnt come up for a christmas pun for [PERSON_NAME]"
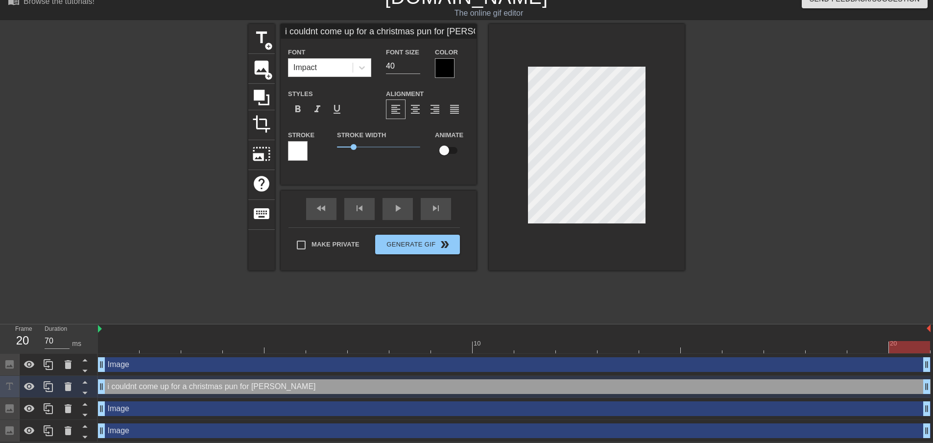
type textarea "i couldnt come up for a christmas pun for [PERSON_NAME]"
type input "i couldnt come up for a christmas pun for [PERSON_NAME]"
type textarea "i couldnt come up for a christmas pun for [PERSON_NAME]"
type input "i couldnt come up for a christmas pun for [PERSON_NAME]"
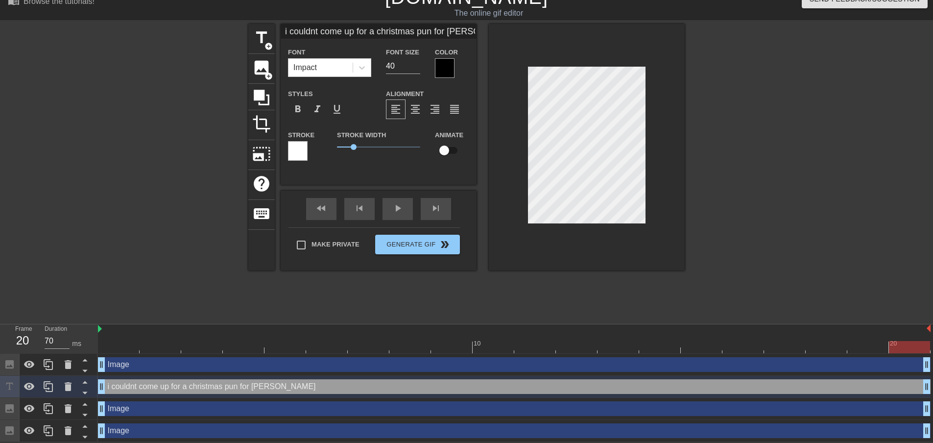
type textarea "i couldnt come up for a christmas pun for [PERSON_NAME]"
type input "i couldnt come up for a christmas pun for [PERSON_NAME]"
type textarea "i couldnt come up for a christmas pun for [PERSON_NAME]"
type input "i couldnt come up for a christmas pun for [PERSON_NAME]"
type textarea "i couldnt come up for a christmas pun for [PERSON_NAME]"
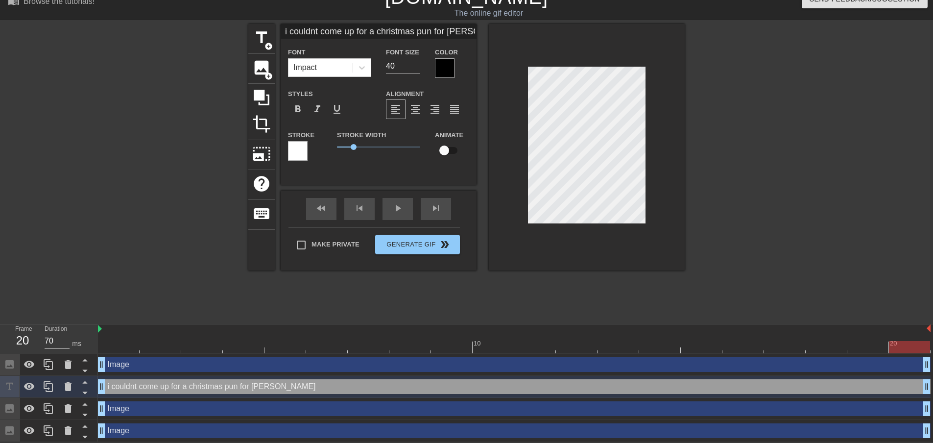
type input "i couldnt come up for a christmas pun for [PERSON_NAME]"
type textarea "i couldnt come up for a christmas pun for [PERSON_NAME]"
type input "i couldnt come up for a christmas pun for [PERSON_NAME]"
type textarea "i couldnt come up for a christmas pun for [PERSON_NAME]"
type input "i couldnt come up for a christmas pun for [PERSON_NAME]"
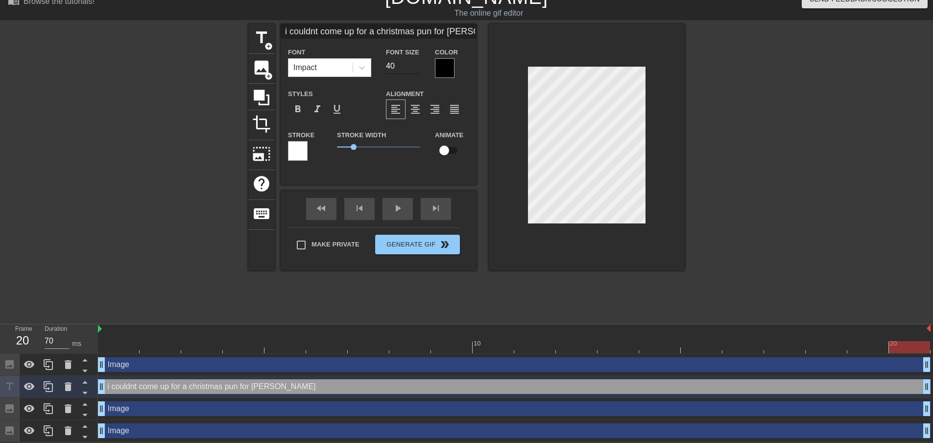
type textarea "i couldnt come up for a christmas pun for [PERSON_NAME]"
type input "i couldnt come up for a christmas pun for [PERSON_NAME]"
type input "41"
click at [415, 63] on input "41" at bounding box center [403, 66] width 34 height 16
type input "i couldnt come up for a christmas pun for [PERSON_NAME]"
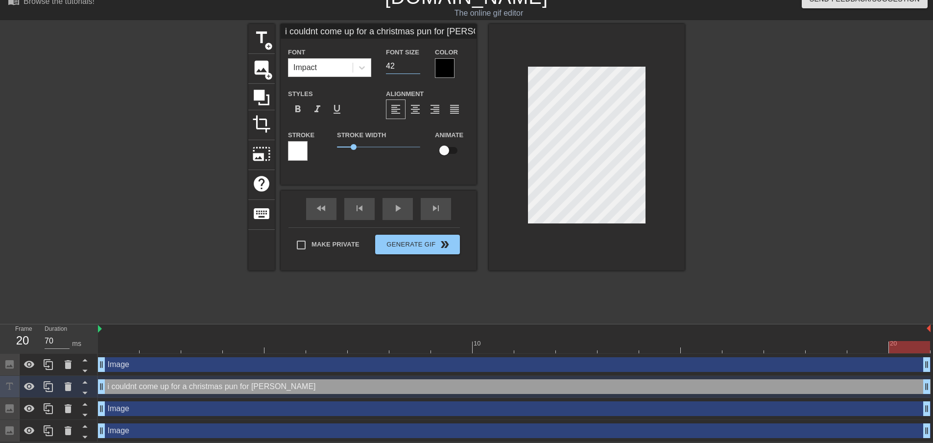
type input "42"
click at [415, 63] on input "42" at bounding box center [403, 66] width 34 height 16
type input "i couldnt come up for a christmas pun for [PERSON_NAME]"
type input "41"
type input "i couldnt come up for a christmas pun for [PERSON_NAME]"
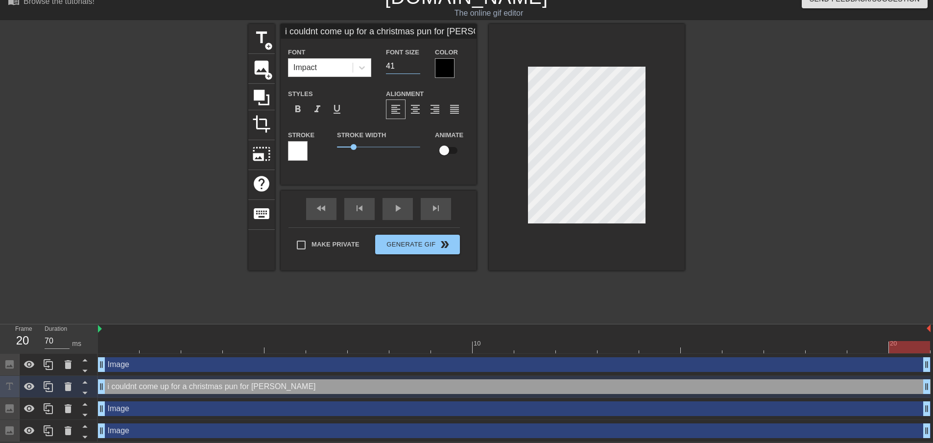
type input "40"
type input "i couldnt come up for a christmas pun for [PERSON_NAME]"
type input "39"
click at [417, 74] on input "38" at bounding box center [403, 66] width 34 height 16
click at [417, 70] on input "38" at bounding box center [403, 66] width 34 height 16
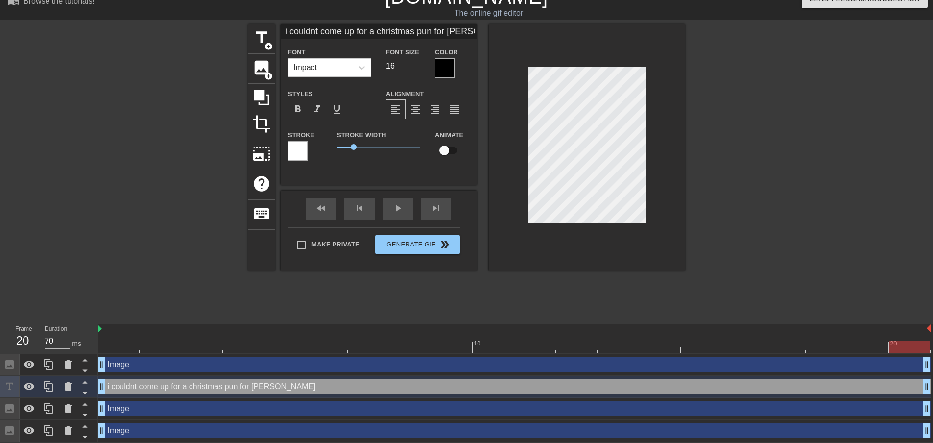
click at [418, 67] on input "16" at bounding box center [403, 66] width 34 height 16
click at [421, 106] on div "format_align_center" at bounding box center [415, 109] width 20 height 20
click at [416, 65] on input "15" at bounding box center [403, 66] width 34 height 16
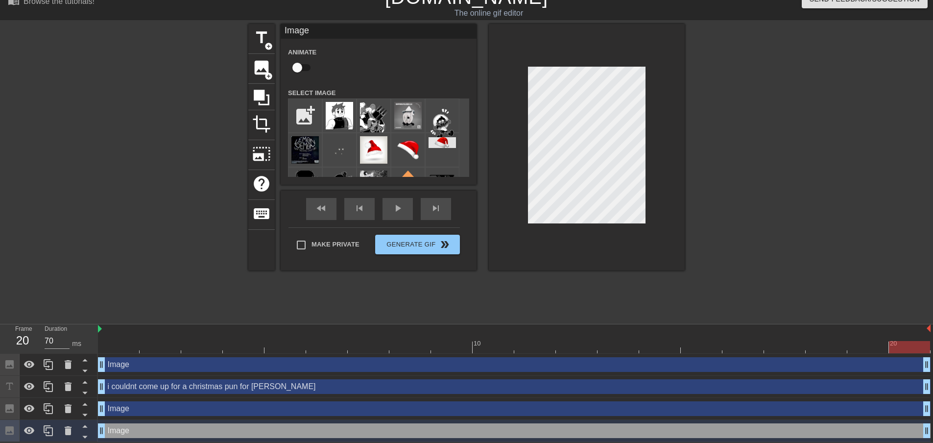
click at [187, 385] on div "i couldnt come up for a christmas pun for [PERSON_NAME] drag_handle drag_handle" at bounding box center [514, 386] width 832 height 15
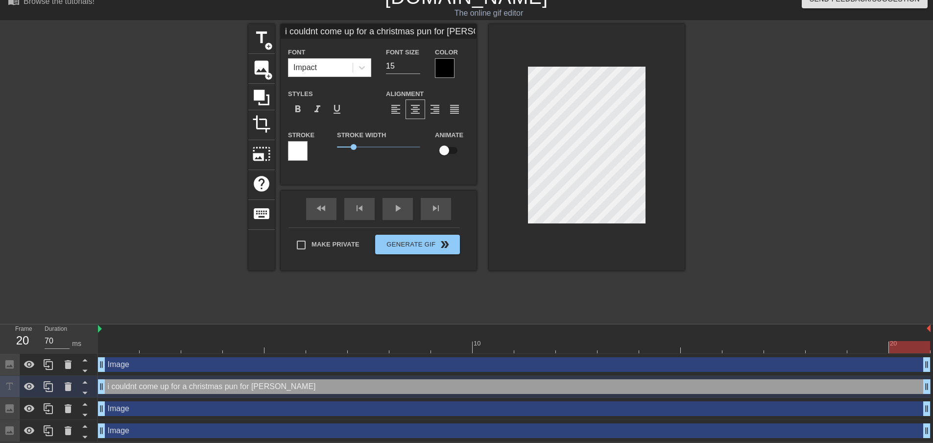
click at [171, 383] on div "i couldnt come up for a christmas pun for [PERSON_NAME] drag_handle drag_handle" at bounding box center [514, 386] width 832 height 15
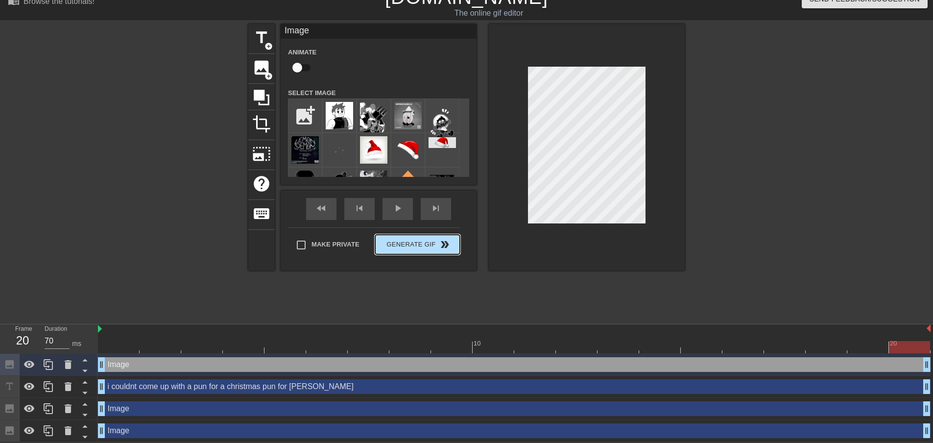
click at [421, 246] on button "Generate Gif double_arrow" at bounding box center [417, 245] width 85 height 20
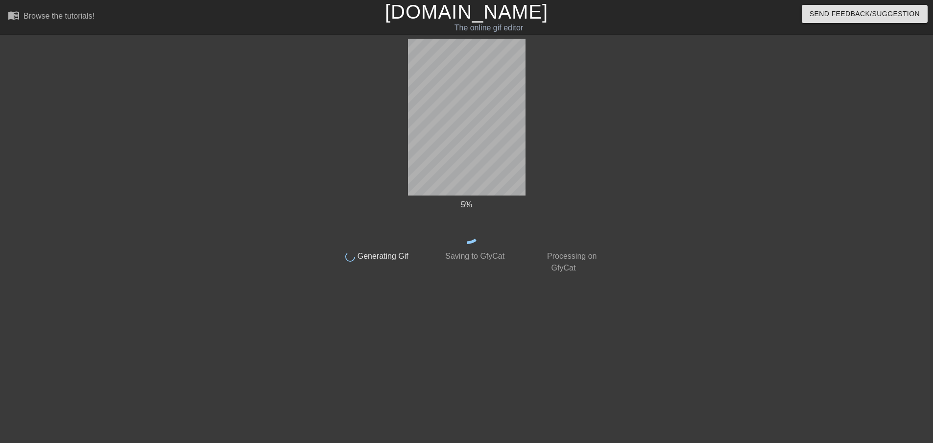
scroll to position [0, 0]
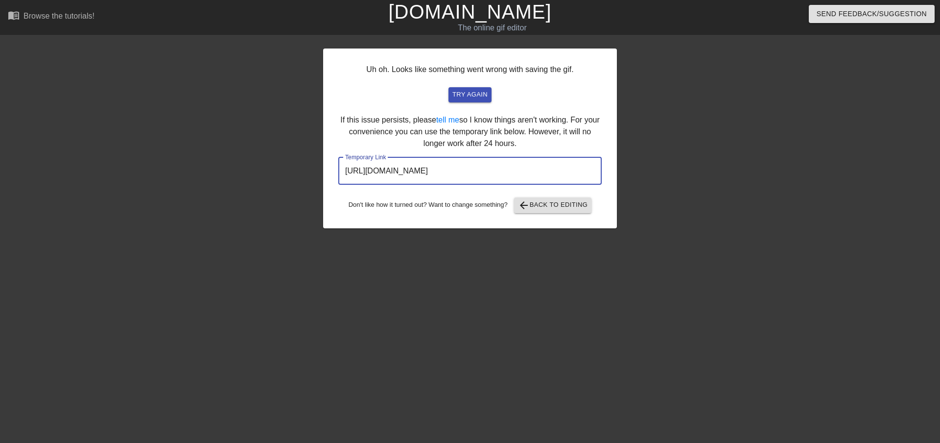
drag, startPoint x: 580, startPoint y: 179, endPoint x: 162, endPoint y: 156, distance: 418.3
click at [162, 156] on div "Uh oh. Looks like something went wrong with saving the gif. try again If this i…" at bounding box center [470, 186] width 940 height 294
click at [576, 200] on span "arrow_back Back to Editing" at bounding box center [553, 205] width 70 height 12
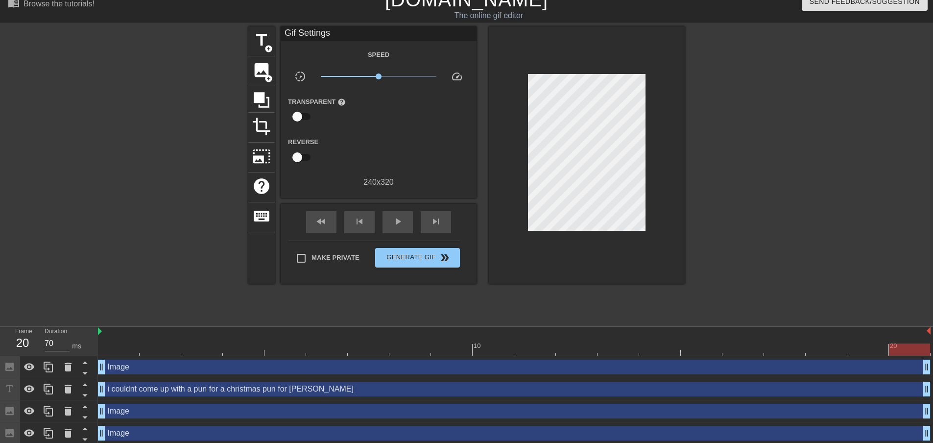
scroll to position [16, 0]
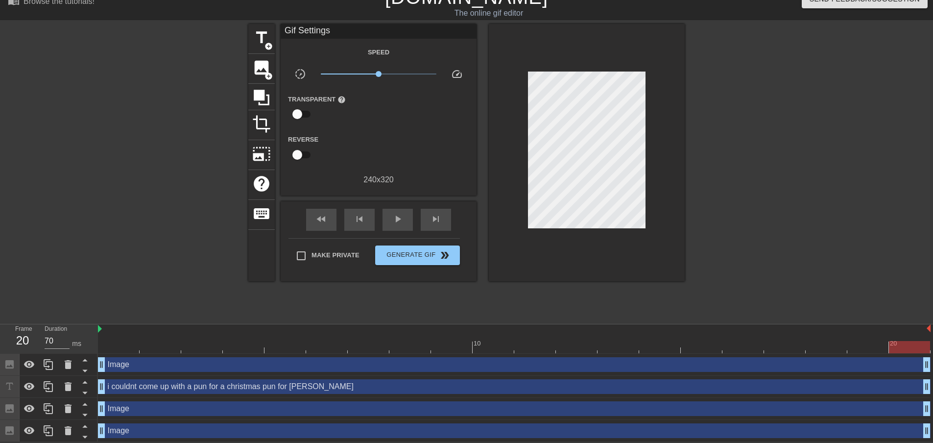
click at [160, 423] on div "Image drag_handle drag_handle" at bounding box center [514, 430] width 832 height 15
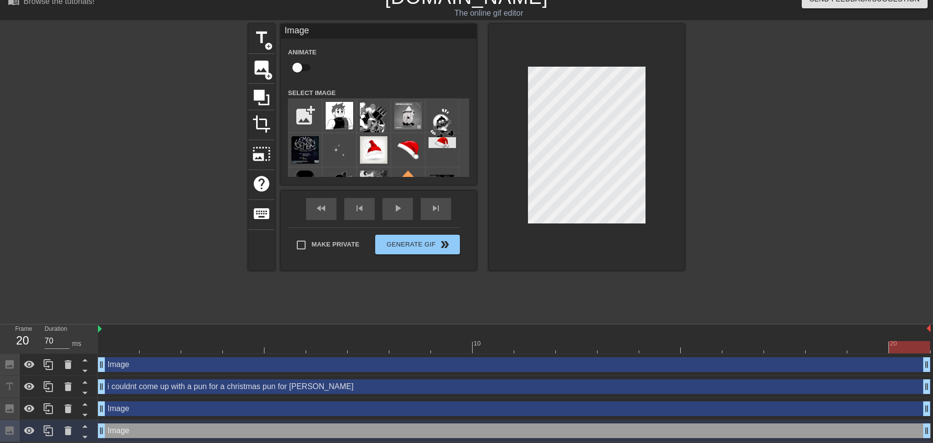
click at [170, 409] on div "Image drag_handle drag_handle" at bounding box center [514, 408] width 832 height 15
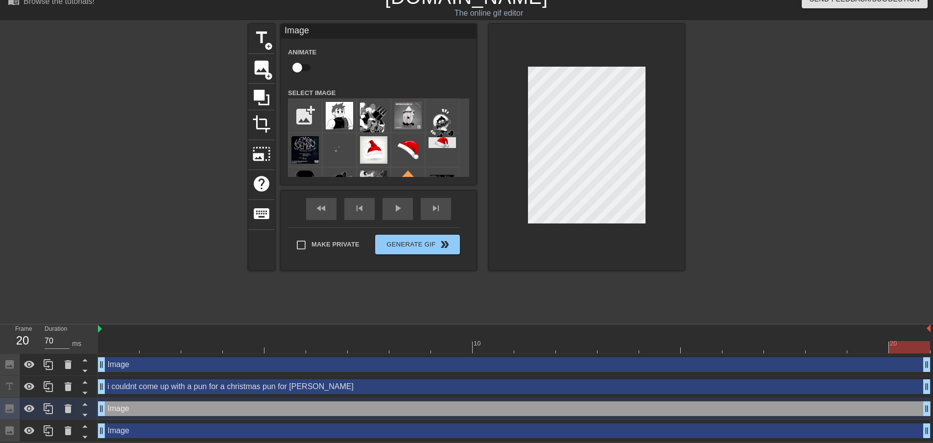
click at [168, 430] on div "Image drag_handle drag_handle" at bounding box center [514, 430] width 832 height 15
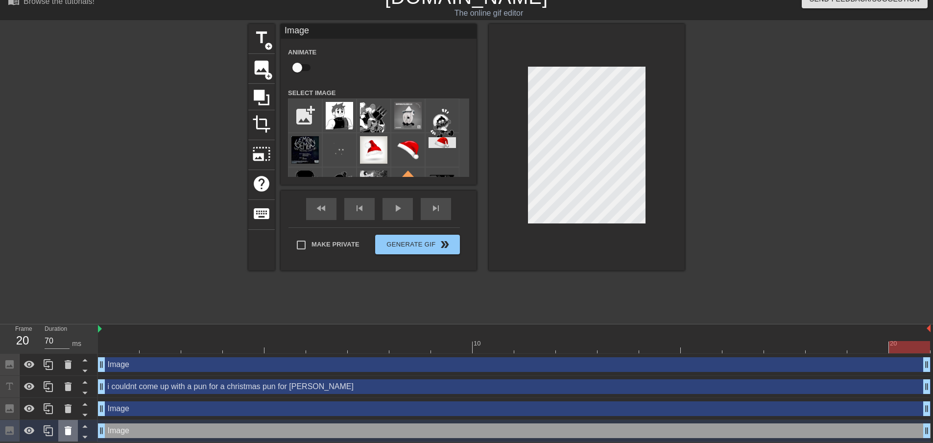
click at [71, 430] on icon at bounding box center [68, 431] width 12 height 12
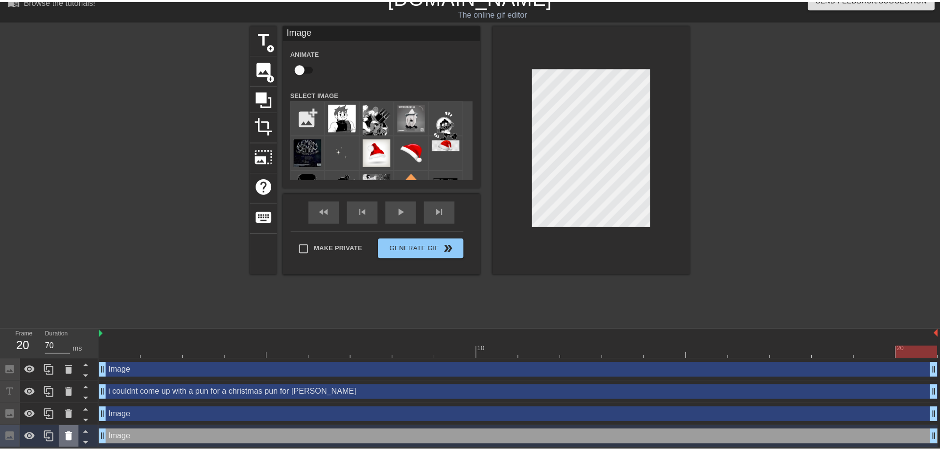
scroll to position [8, 0]
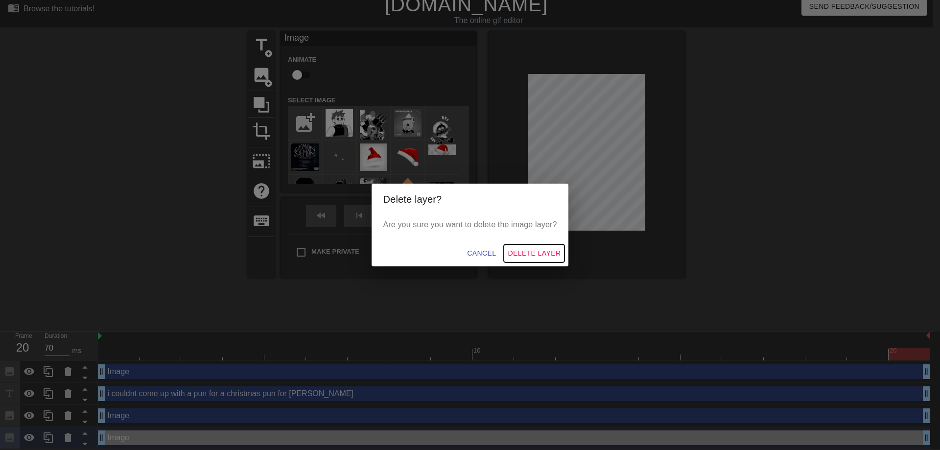
click at [528, 254] on span "Delete Layer" at bounding box center [534, 253] width 53 height 12
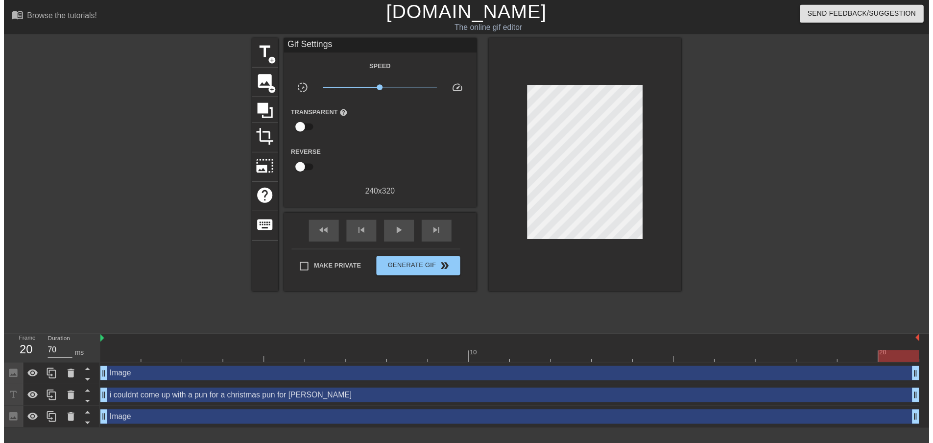
scroll to position [0, 0]
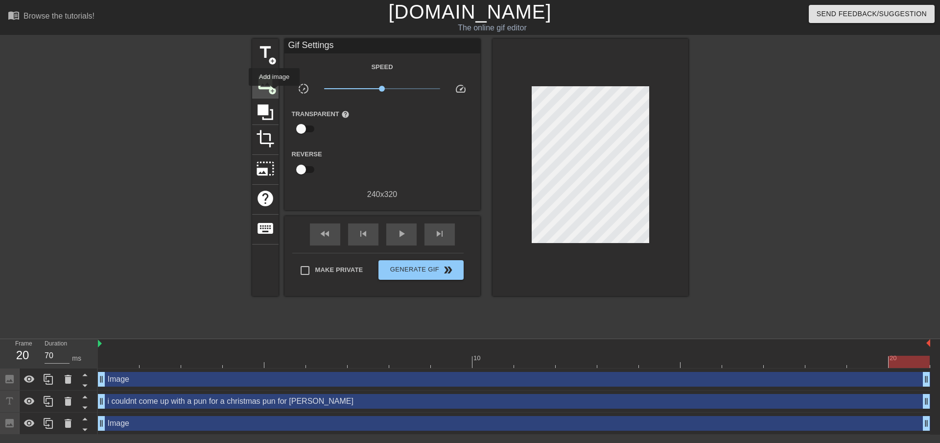
click at [270, 84] on span "image" at bounding box center [265, 82] width 19 height 19
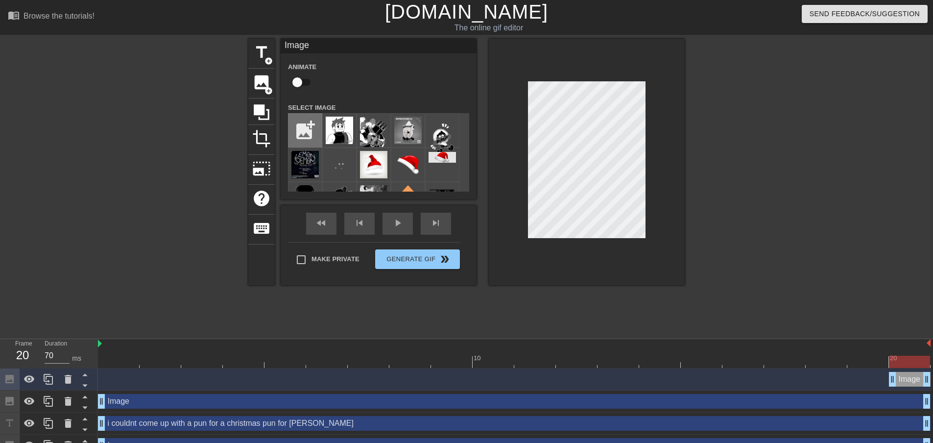
click at [301, 121] on input "file" at bounding box center [304, 130] width 33 height 33
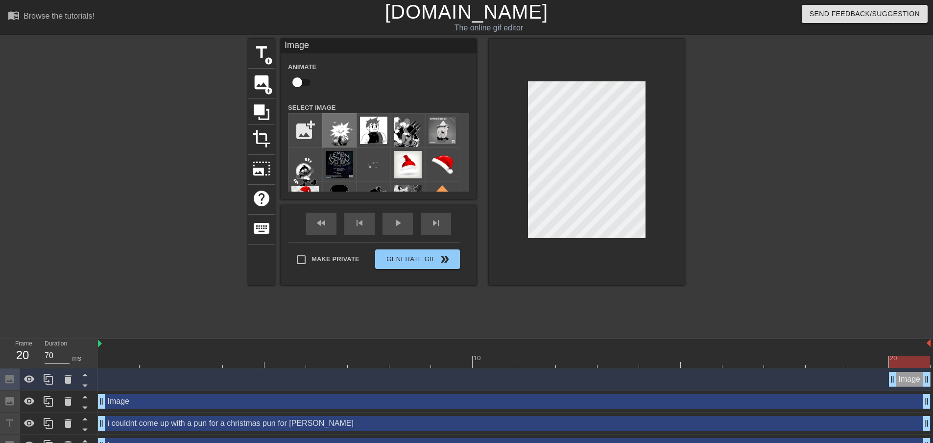
click at [340, 135] on img at bounding box center [339, 131] width 27 height 29
click at [86, 387] on icon at bounding box center [85, 385] width 12 height 12
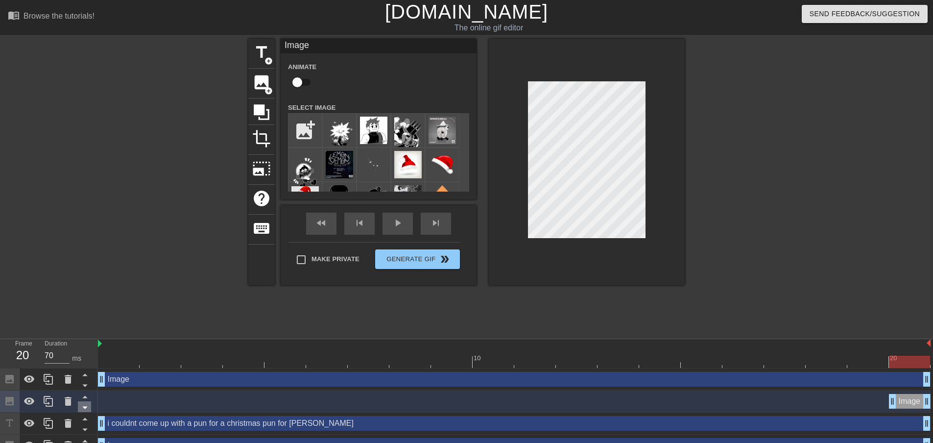
click at [85, 405] on icon at bounding box center [85, 407] width 12 height 12
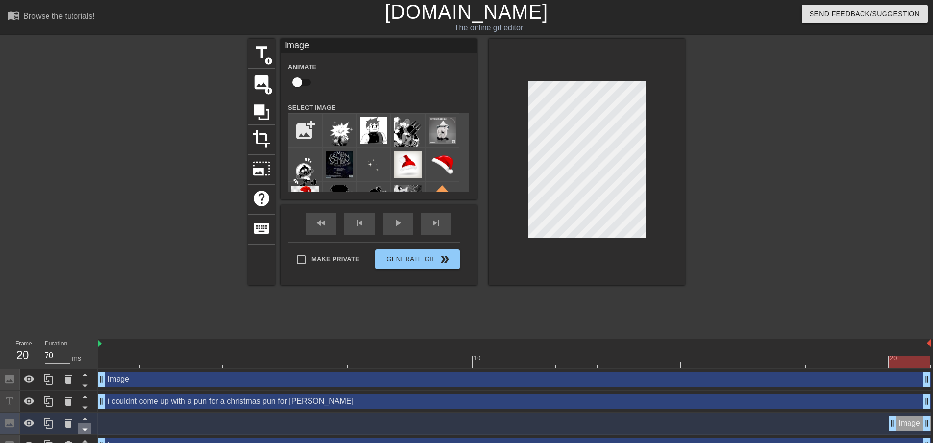
click at [84, 425] on icon at bounding box center [85, 429] width 12 height 12
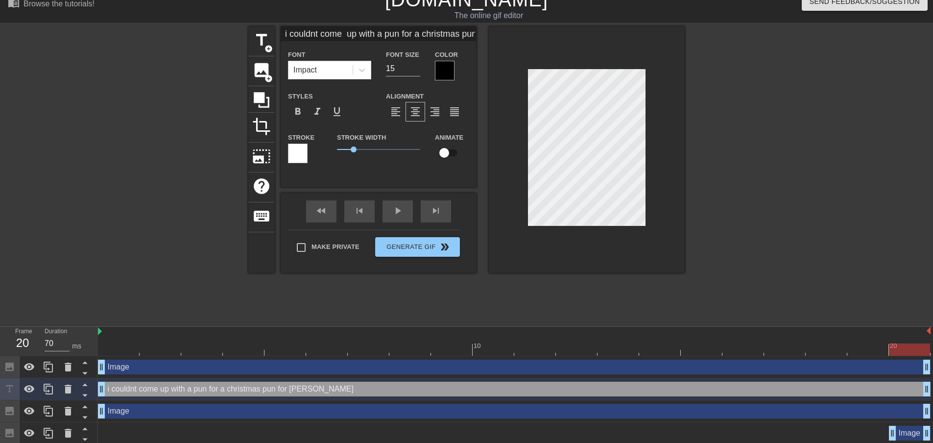
scroll to position [16, 0]
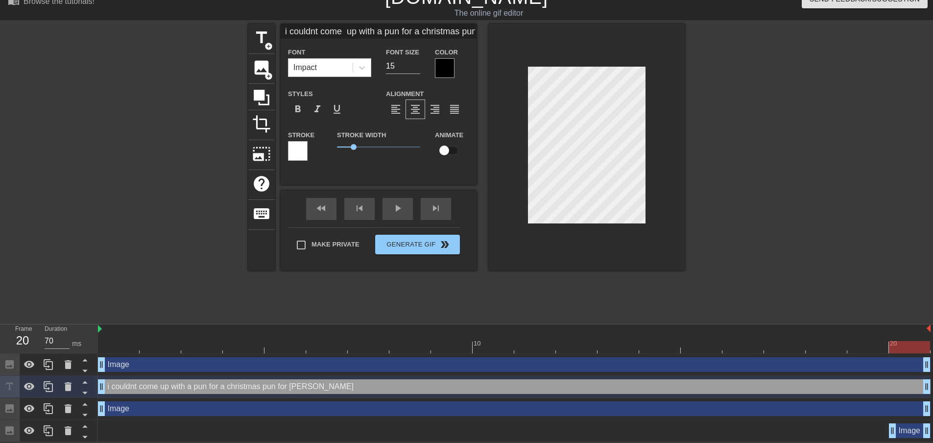
click at [236, 390] on div "i couldnt come up with a pun for a christmas pun for [PERSON_NAME] drag_handle …" at bounding box center [514, 386] width 832 height 15
click at [451, 180] on div "title add_circle image add_circle crop photo_size_select_large help keyboard i …" at bounding box center [466, 147] width 436 height 246
click at [416, 63] on input "16" at bounding box center [403, 66] width 34 height 16
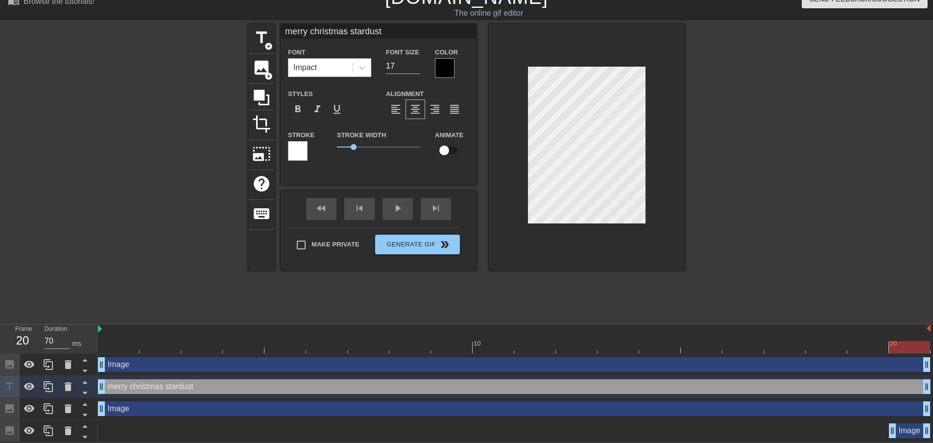
click at [416, 63] on input "17" at bounding box center [403, 66] width 34 height 16
click at [416, 63] on input "18" at bounding box center [403, 66] width 34 height 16
click at [416, 63] on input "19" at bounding box center [403, 66] width 34 height 16
click at [416, 63] on input "20" at bounding box center [403, 66] width 34 height 16
click at [416, 63] on input "21" at bounding box center [403, 66] width 34 height 16
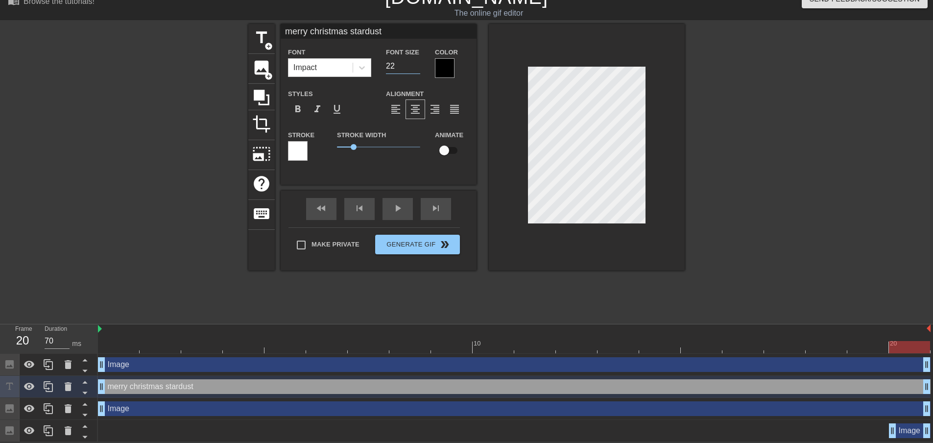
click at [416, 63] on input "22" at bounding box center [403, 66] width 34 height 16
click at [416, 63] on input "23" at bounding box center [403, 66] width 34 height 16
click at [416, 63] on input "24" at bounding box center [403, 66] width 34 height 16
click at [416, 63] on input "25" at bounding box center [403, 66] width 34 height 16
click at [416, 63] on input "26" at bounding box center [403, 66] width 34 height 16
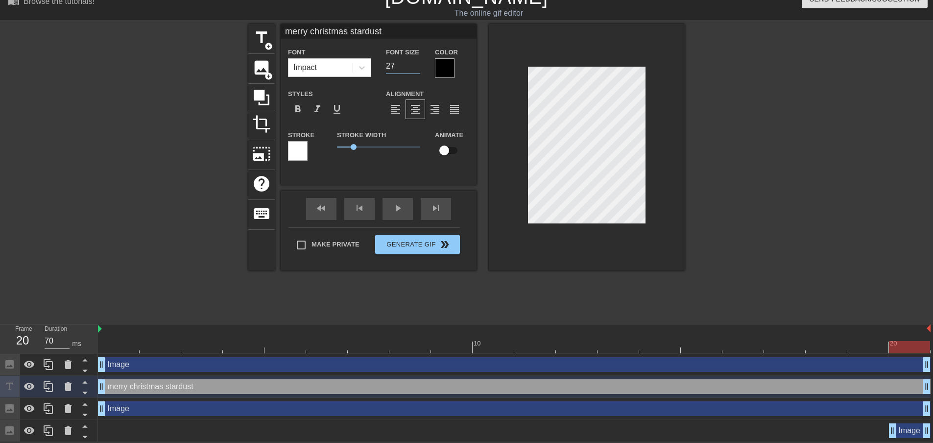
click at [416, 63] on input "27" at bounding box center [403, 66] width 34 height 16
click at [416, 63] on input "28" at bounding box center [403, 66] width 34 height 16
click at [416, 63] on input "29" at bounding box center [403, 66] width 34 height 16
click at [416, 63] on input "30" at bounding box center [403, 66] width 34 height 16
click at [416, 63] on input "31" at bounding box center [403, 66] width 34 height 16
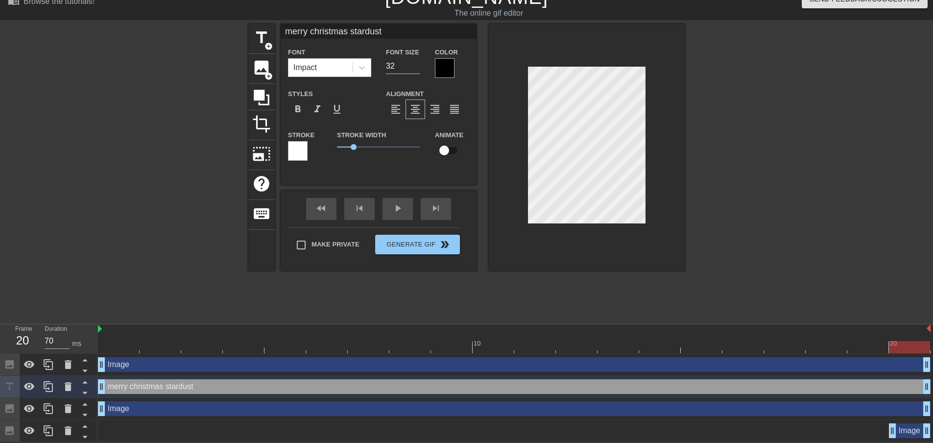
click at [416, 63] on input "32" at bounding box center [403, 66] width 34 height 16
click at [416, 63] on input "33" at bounding box center [403, 66] width 34 height 16
click at [416, 63] on input "34" at bounding box center [403, 66] width 34 height 16
click at [416, 63] on input "35" at bounding box center [403, 66] width 34 height 16
click at [416, 63] on input "36" at bounding box center [403, 66] width 34 height 16
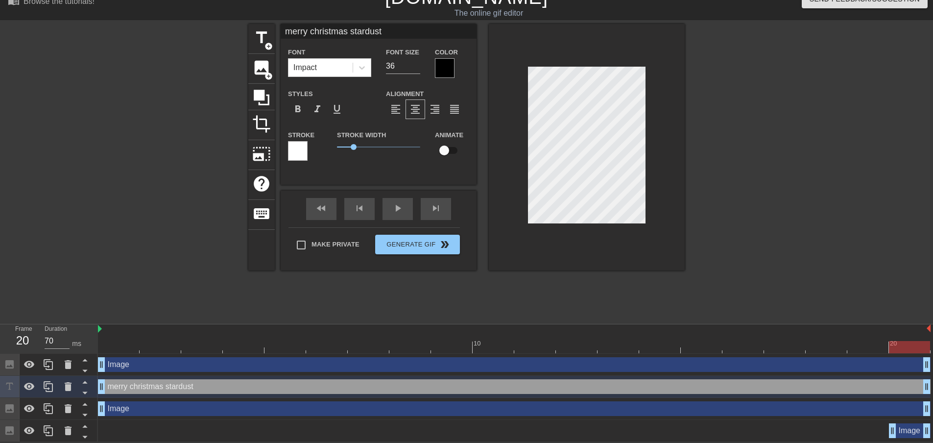
scroll to position [1, 1]
click at [416, 67] on input "35" at bounding box center [403, 66] width 34 height 16
click at [416, 67] on input "34" at bounding box center [403, 66] width 34 height 16
click at [416, 67] on input "27" at bounding box center [403, 66] width 34 height 16
click at [416, 67] on input "19" at bounding box center [403, 66] width 34 height 16
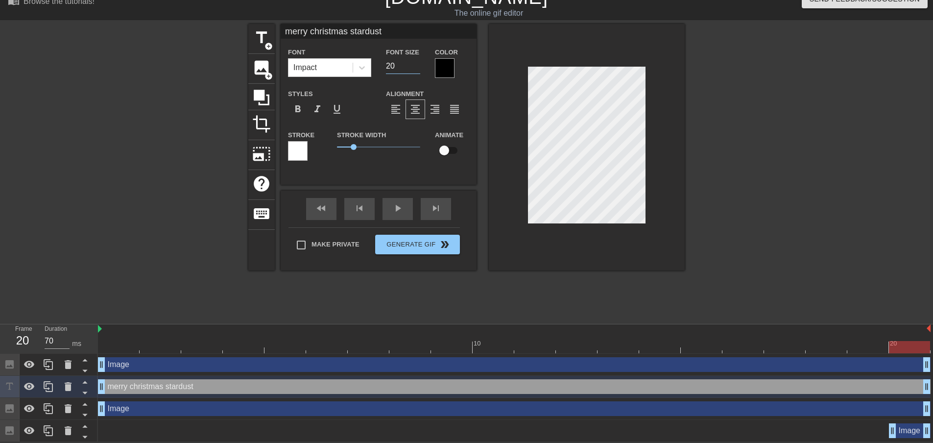
click at [418, 64] on input "20" at bounding box center [403, 66] width 34 height 16
click at [418, 64] on input "26" at bounding box center [403, 66] width 34 height 16
click at [416, 65] on input "25" at bounding box center [403, 66] width 34 height 16
click at [416, 65] on input "24" at bounding box center [403, 66] width 34 height 16
click at [416, 65] on input "23" at bounding box center [403, 66] width 34 height 16
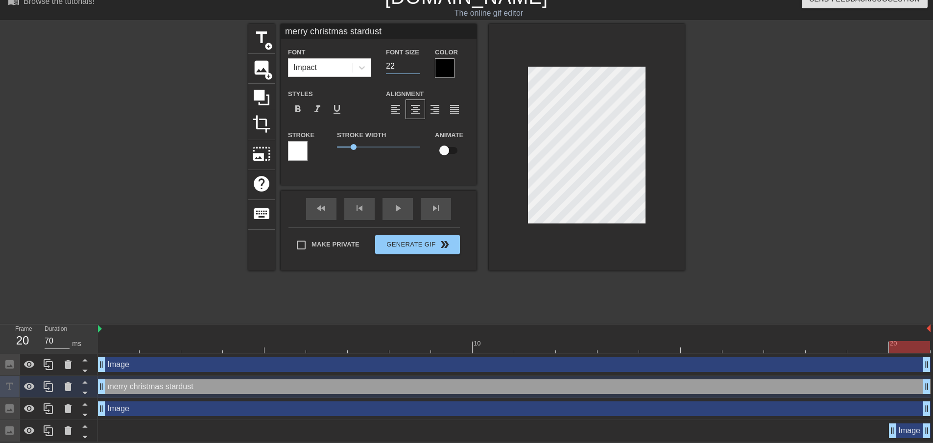
click at [416, 65] on input "22" at bounding box center [403, 66] width 34 height 16
click at [417, 61] on input "23" at bounding box center [403, 66] width 34 height 16
click at [416, 67] on input "22" at bounding box center [403, 66] width 34 height 16
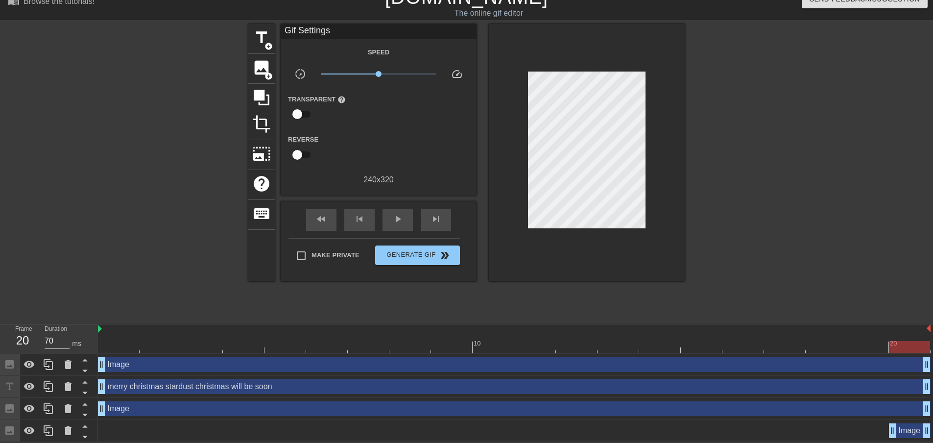
drag, startPoint x: 888, startPoint y: 426, endPoint x: 885, endPoint y: 435, distance: 9.3
click at [885, 435] on div "Image drag_handle drag_handle" at bounding box center [514, 430] width 832 height 15
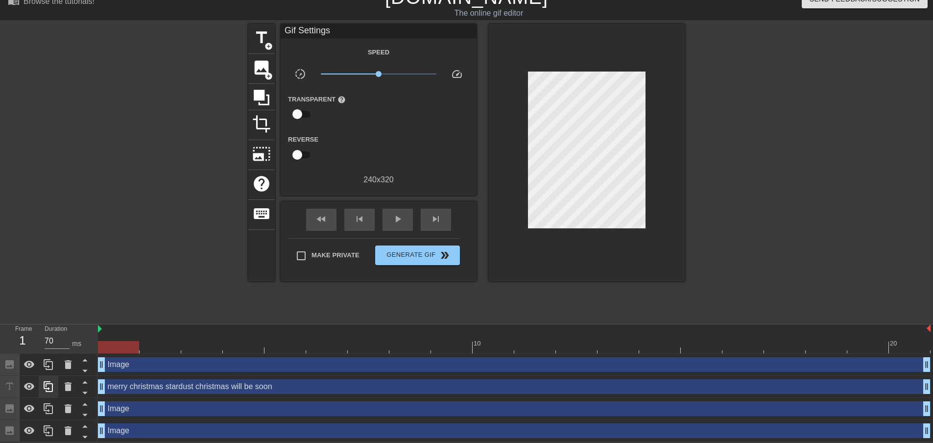
drag, startPoint x: 891, startPoint y: 426, endPoint x: 41, endPoint y: 382, distance: 851.6
click at [41, 388] on div "Frame 1 Duration 70 ms 10 20 Image drag_handle drag_handle merry christmas star…" at bounding box center [466, 383] width 933 height 118
click at [408, 254] on span "Generate Gif double_arrow" at bounding box center [417, 255] width 77 height 12
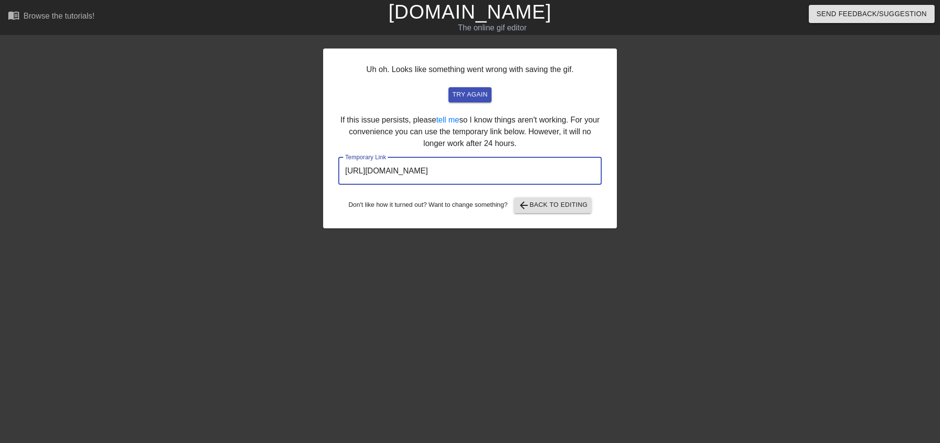
drag, startPoint x: 560, startPoint y: 169, endPoint x: 64, endPoint y: 124, distance: 498.0
click at [64, 124] on div "Uh oh. Looks like something went wrong with saving the gif. try again If this i…" at bounding box center [470, 186] width 940 height 294
click at [577, 164] on input "[URL][DOMAIN_NAME]" at bounding box center [469, 170] width 263 height 27
click at [546, 198] on button "arrow_back Back to Editing" at bounding box center [553, 205] width 78 height 16
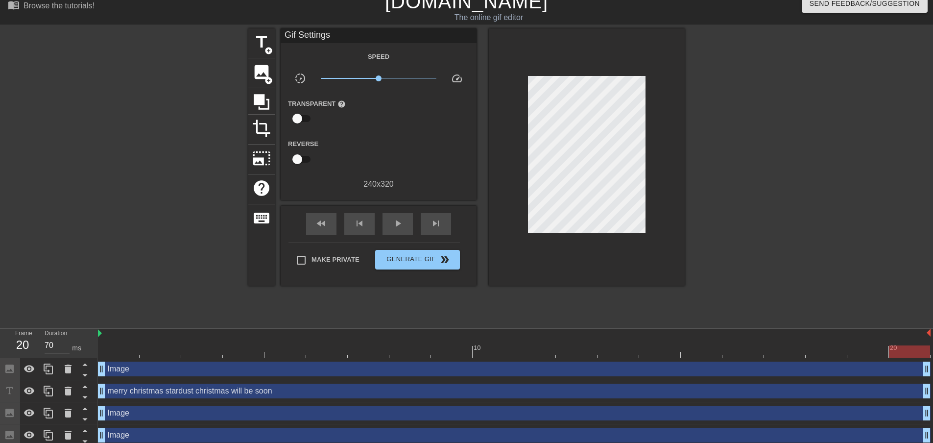
scroll to position [16, 0]
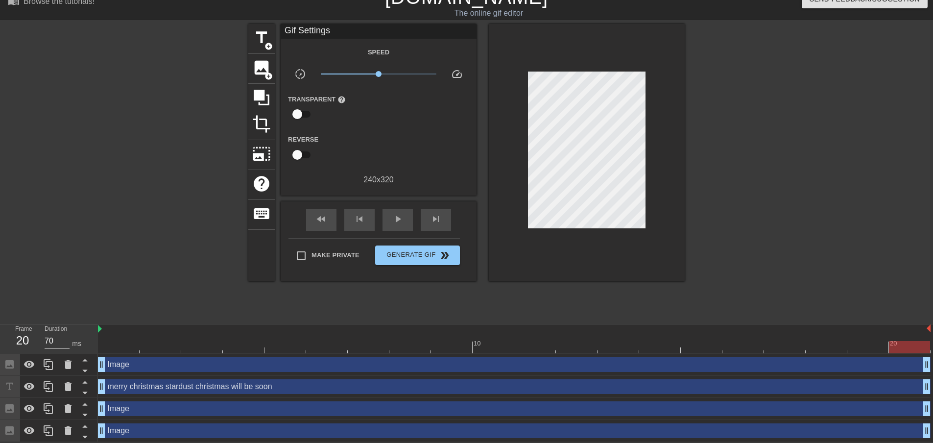
click at [118, 432] on div "Image drag_handle drag_handle" at bounding box center [514, 430] width 832 height 15
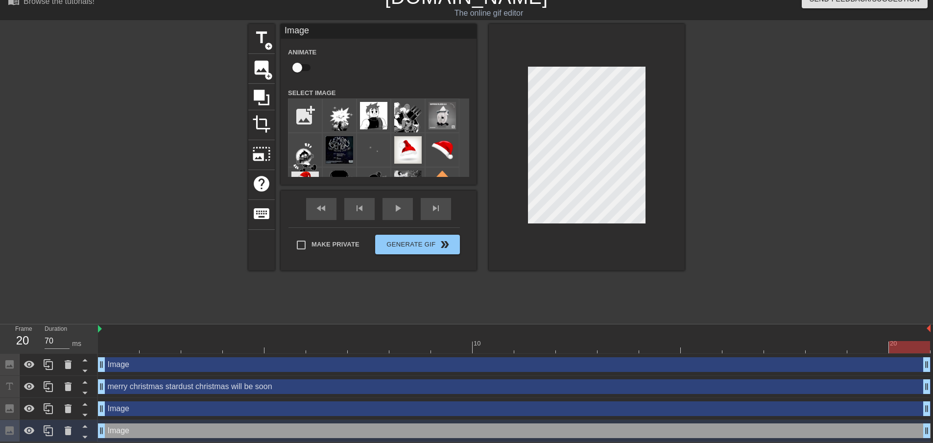
click at [118, 432] on div "Image drag_handle drag_handle" at bounding box center [514, 430] width 832 height 15
click at [308, 110] on input "file" at bounding box center [304, 115] width 33 height 33
click at [303, 106] on input "file" at bounding box center [304, 115] width 33 height 33
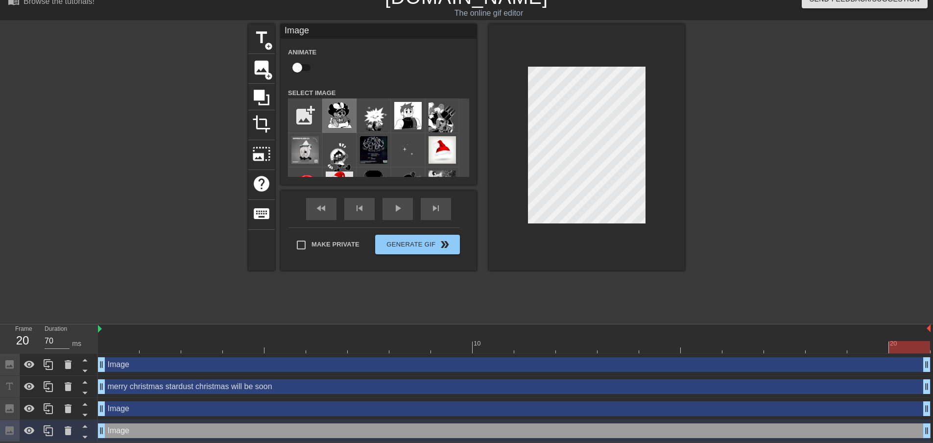
click at [347, 107] on img at bounding box center [339, 115] width 27 height 26
click at [793, 95] on div at bounding box center [769, 171] width 147 height 294
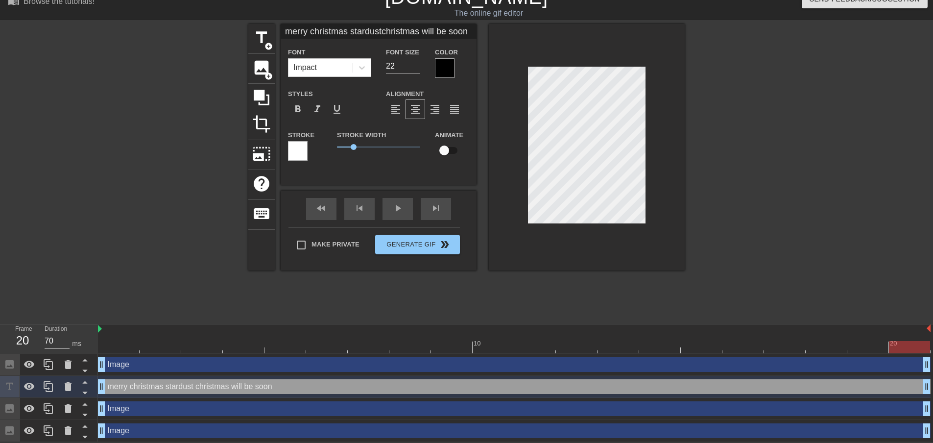
click at [878, 164] on div "title add_circle image add_circle crop photo_size_select_large help keyboard me…" at bounding box center [466, 171] width 933 height 294
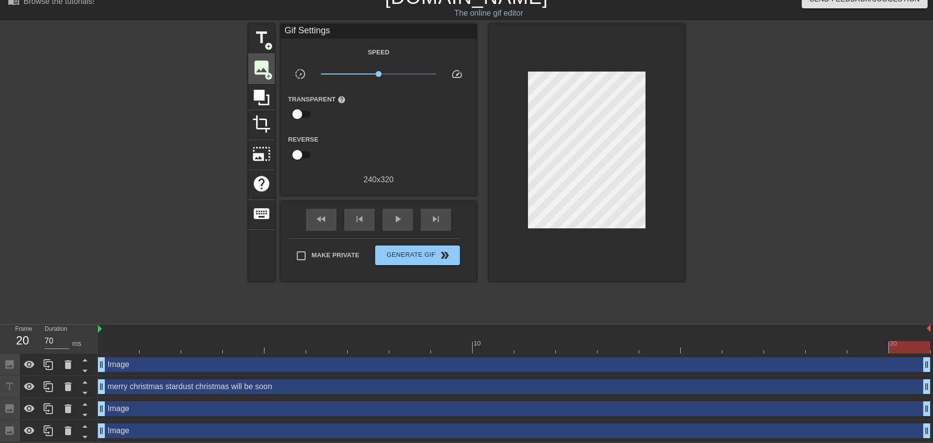
click at [259, 67] on span "image" at bounding box center [261, 67] width 19 height 19
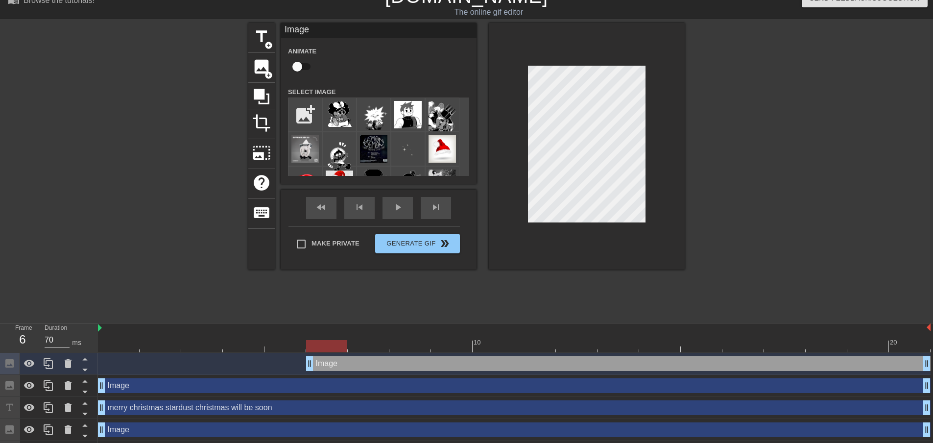
drag, startPoint x: 895, startPoint y: 362, endPoint x: 0, endPoint y: 259, distance: 901.0
click at [0, 259] on div "menu_book Browse the tutorials! [DOMAIN_NAME] The online gif editor Send Feedba…" at bounding box center [466, 223] width 933 height 478
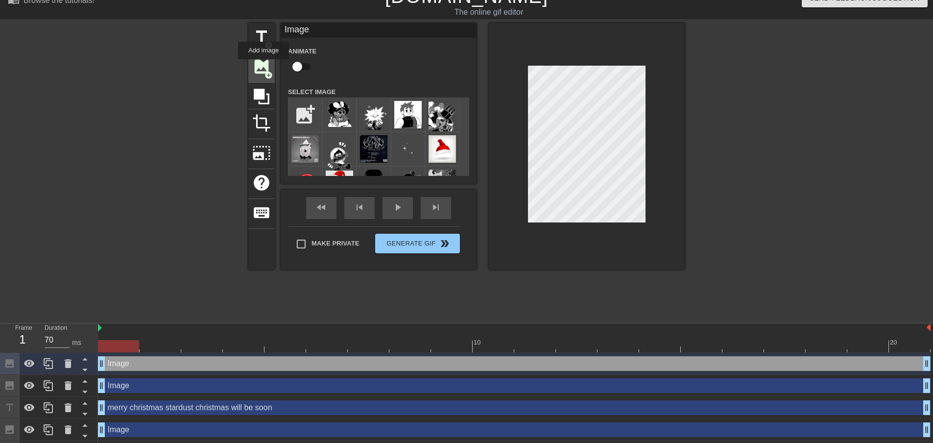
click at [263, 66] on span "image" at bounding box center [261, 66] width 19 height 19
click at [71, 361] on icon at bounding box center [68, 363] width 12 height 12
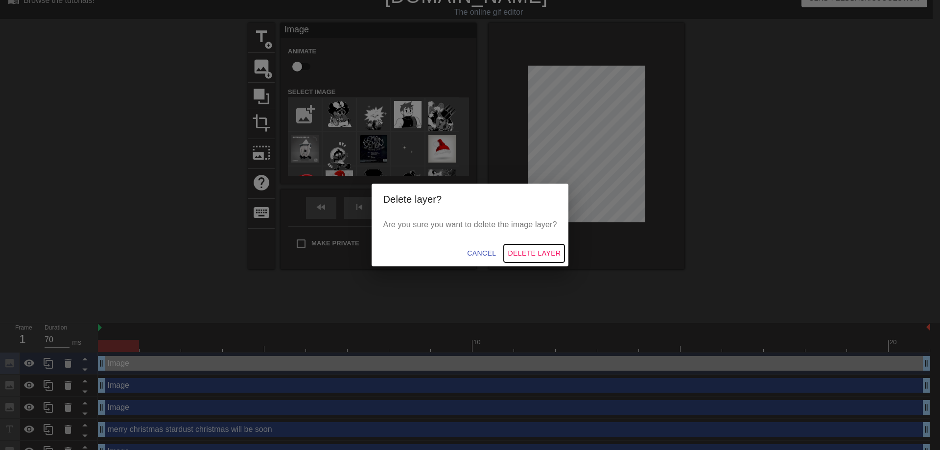
click at [526, 254] on span "Delete Layer" at bounding box center [534, 253] width 53 height 12
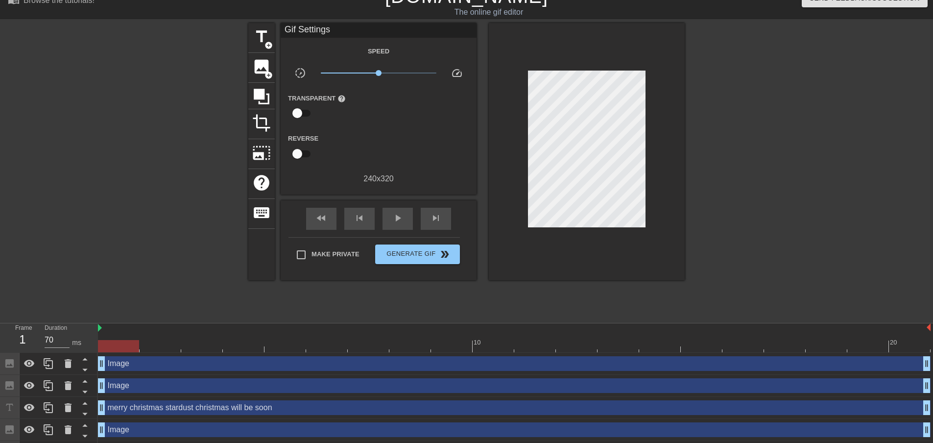
click at [292, 358] on div "Image drag_handle drag_handle" at bounding box center [514, 363] width 832 height 15
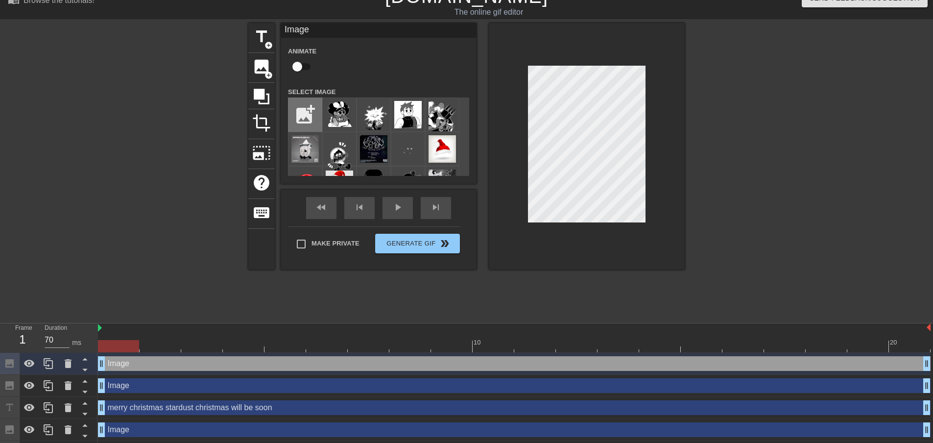
click at [305, 117] on input "file" at bounding box center [304, 114] width 33 height 33
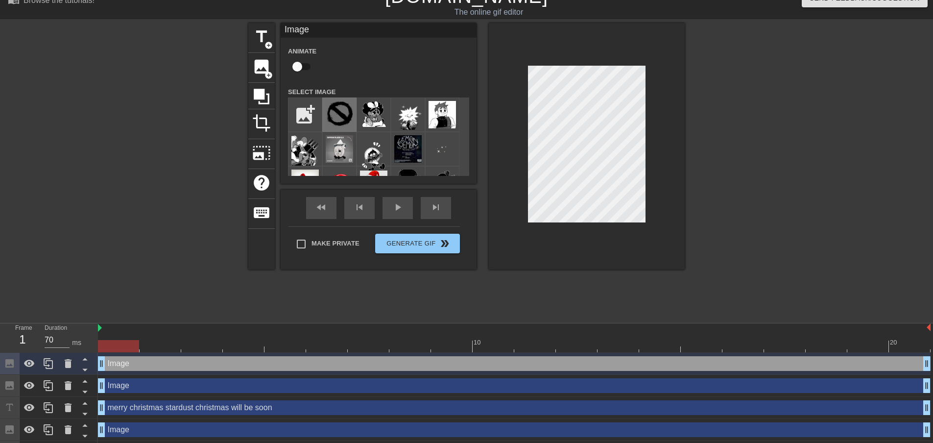
click at [331, 110] on img at bounding box center [339, 113] width 27 height 25
click at [516, 76] on div at bounding box center [587, 146] width 196 height 246
click at [653, 164] on div at bounding box center [587, 146] width 196 height 246
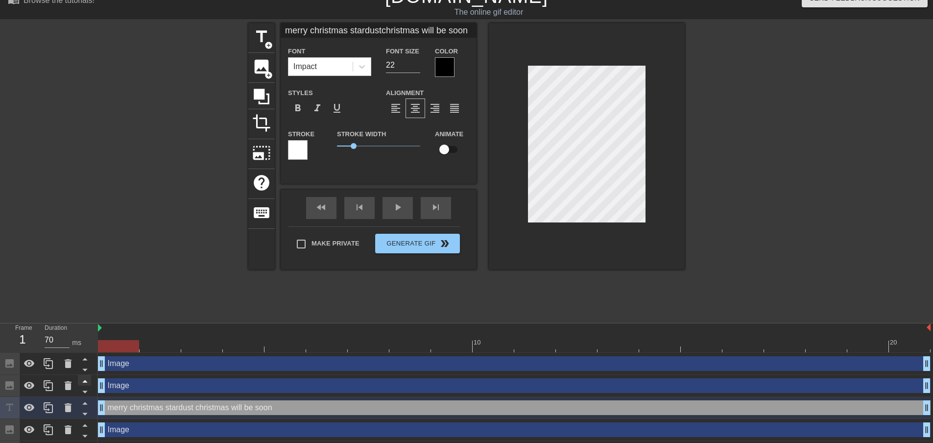
click at [84, 404] on icon at bounding box center [84, 403] width 5 height 2
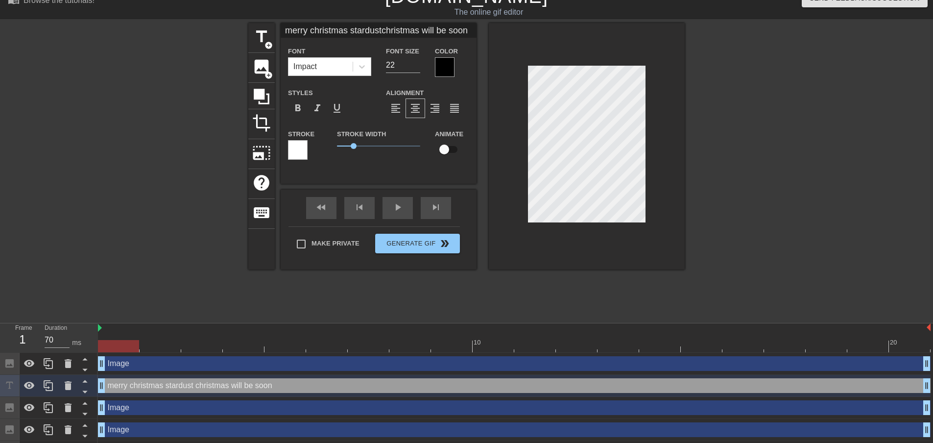
click at [84, 404] on icon at bounding box center [84, 403] width 5 height 2
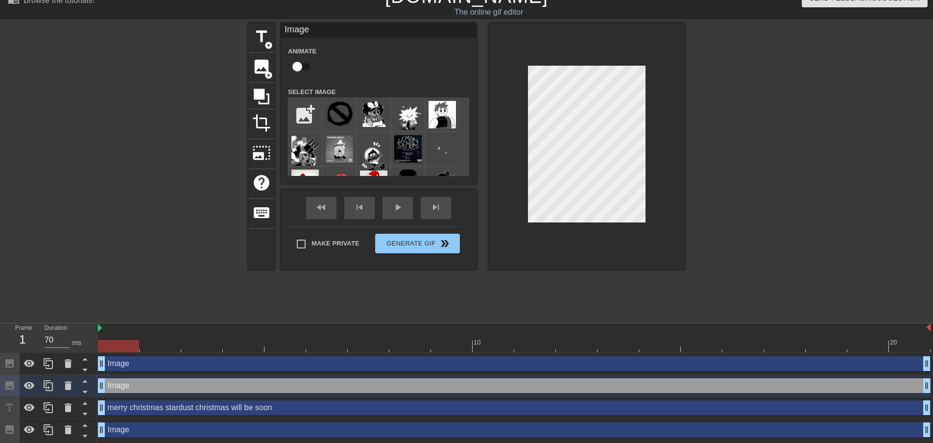
click at [84, 404] on icon at bounding box center [84, 403] width 5 height 2
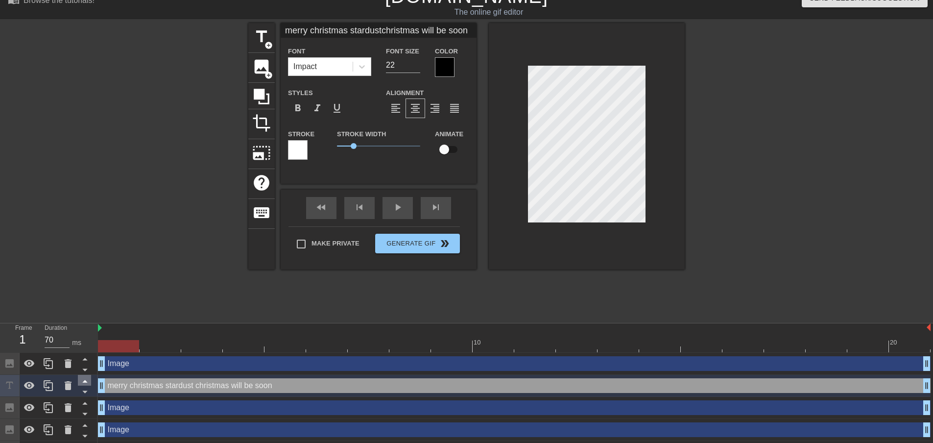
click at [86, 381] on icon at bounding box center [84, 381] width 5 height 2
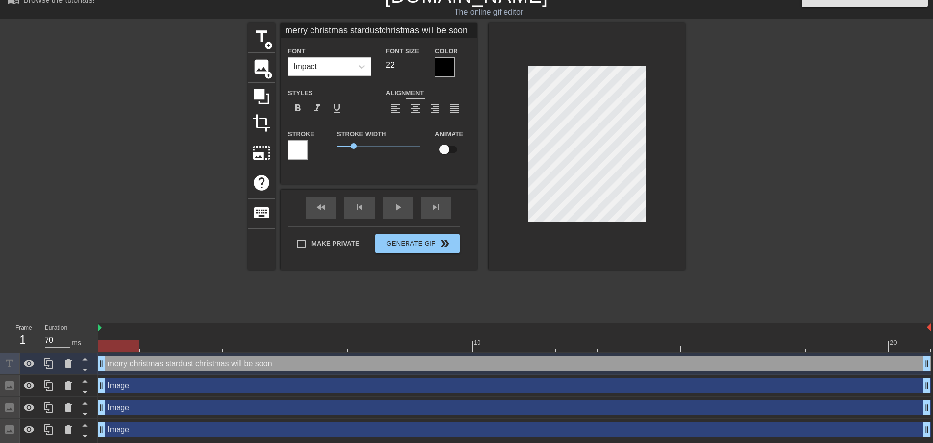
scroll to position [2, 5]
click at [498, 170] on div at bounding box center [587, 146] width 196 height 246
click at [768, 212] on div at bounding box center [769, 170] width 147 height 294
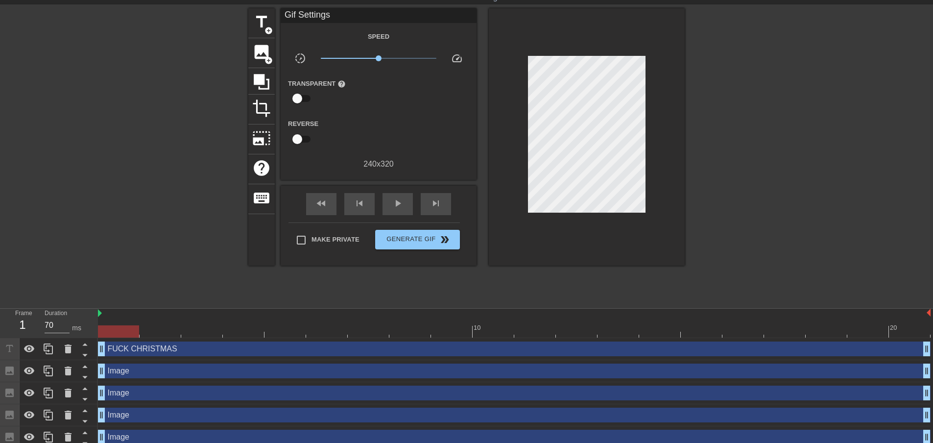
scroll to position [38, 0]
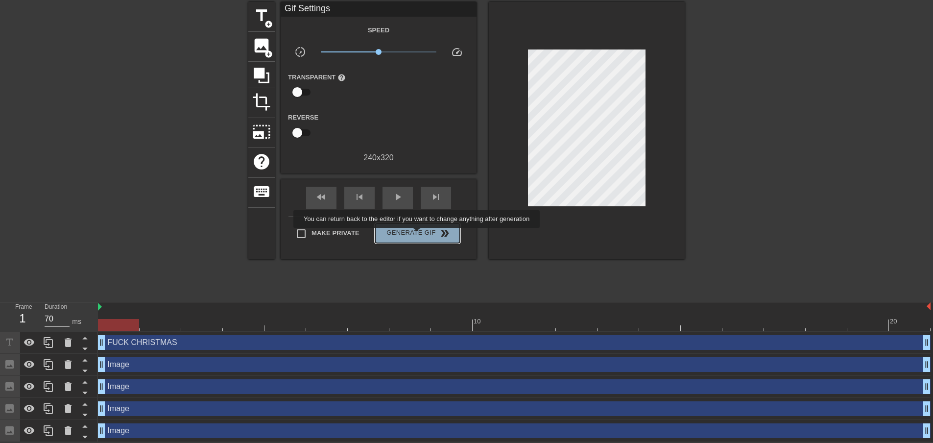
click at [418, 235] on span "Generate Gif double_arrow" at bounding box center [417, 233] width 77 height 12
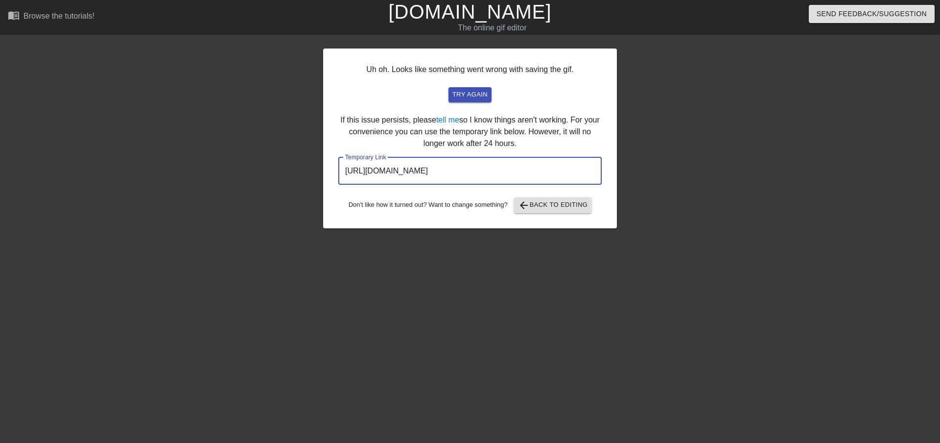
drag, startPoint x: 583, startPoint y: 170, endPoint x: 302, endPoint y: 155, distance: 281.9
click at [302, 155] on div "Uh oh. Looks like something went wrong with saving the gif. try again If this i…" at bounding box center [470, 186] width 940 height 294
click at [574, 201] on span "arrow_back Back to Editing" at bounding box center [553, 205] width 70 height 12
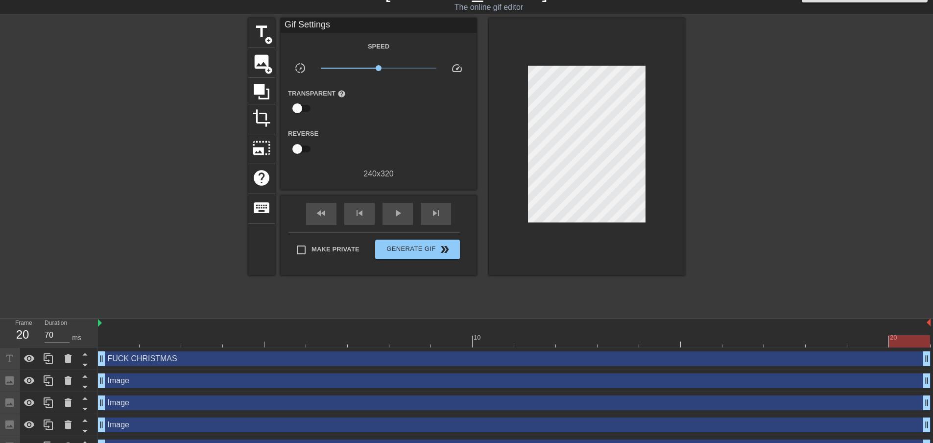
scroll to position [38, 0]
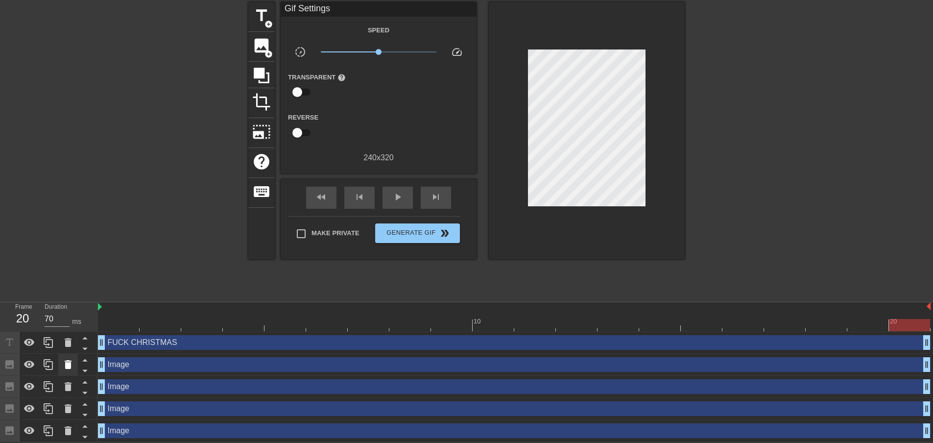
click at [72, 359] on icon at bounding box center [68, 364] width 12 height 12
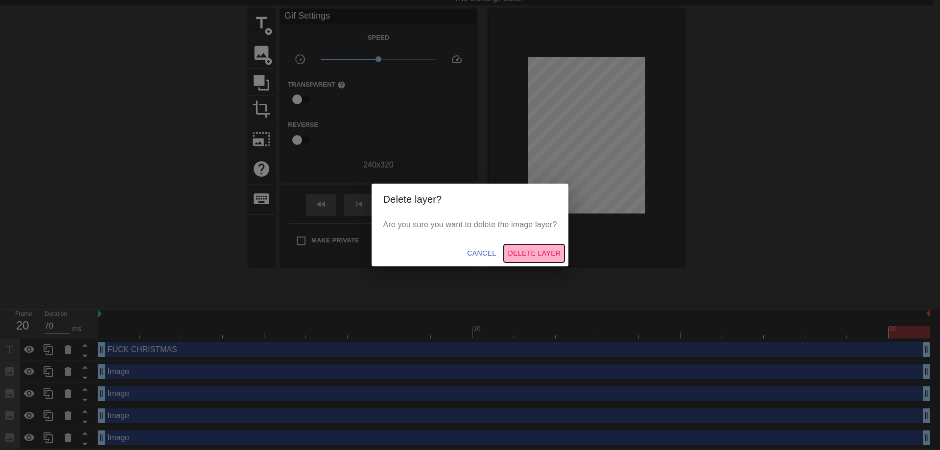
click at [527, 249] on span "Delete Layer" at bounding box center [534, 253] width 53 height 12
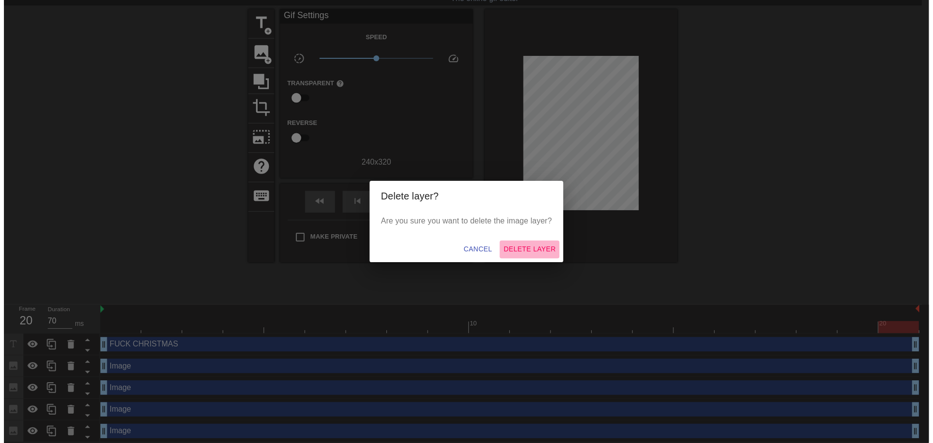
scroll to position [16, 0]
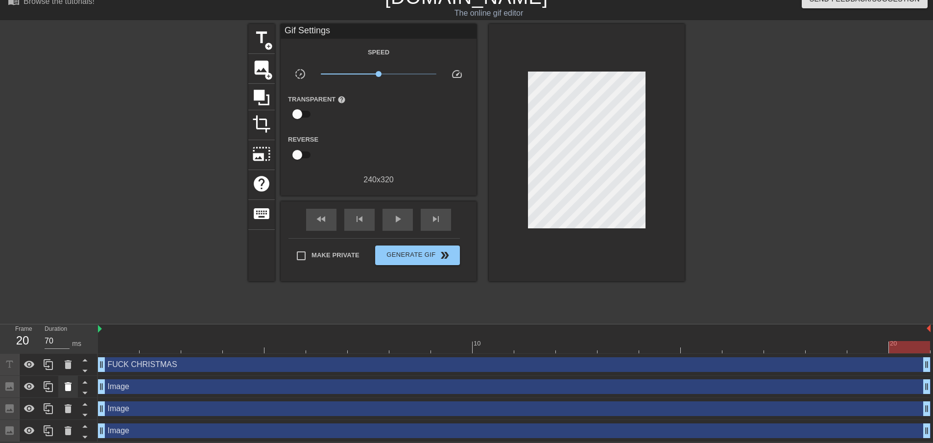
click at [75, 378] on div at bounding box center [68, 387] width 20 height 22
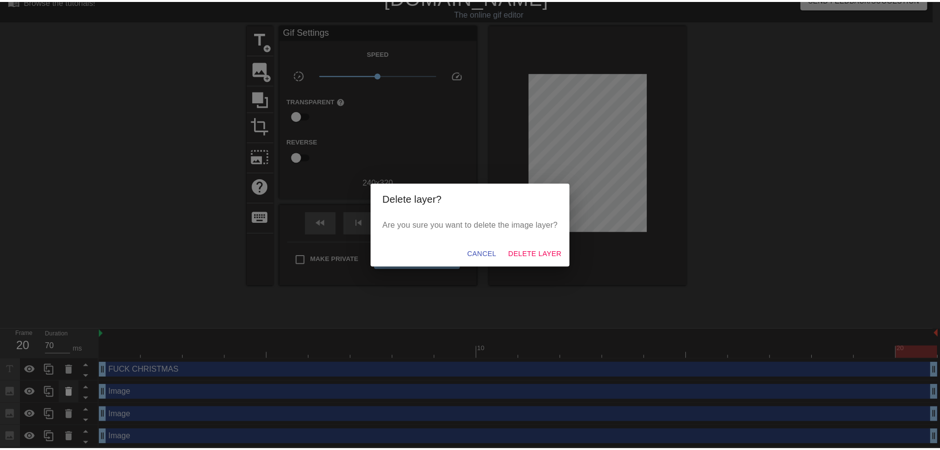
scroll to position [8, 0]
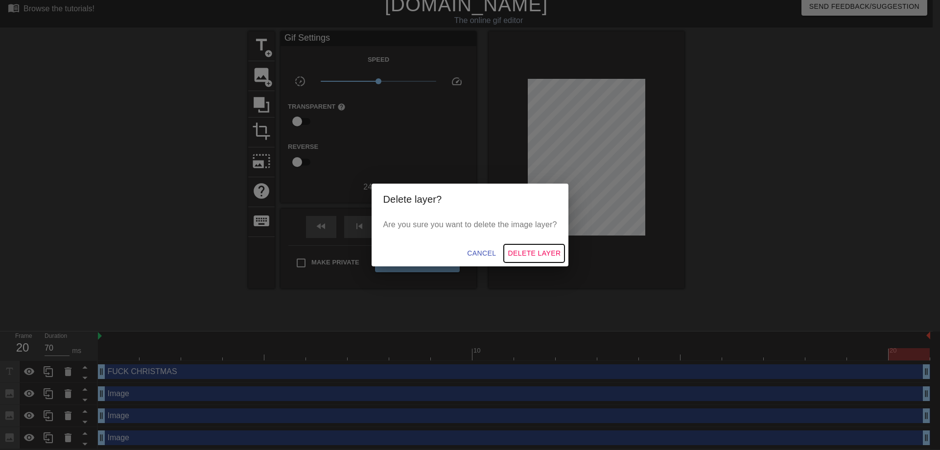
click at [545, 258] on span "Delete Layer" at bounding box center [534, 253] width 53 height 12
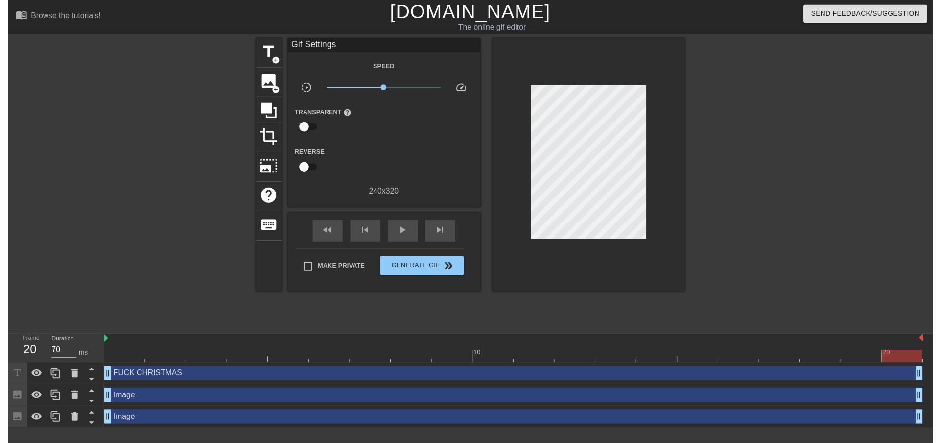
scroll to position [0, 0]
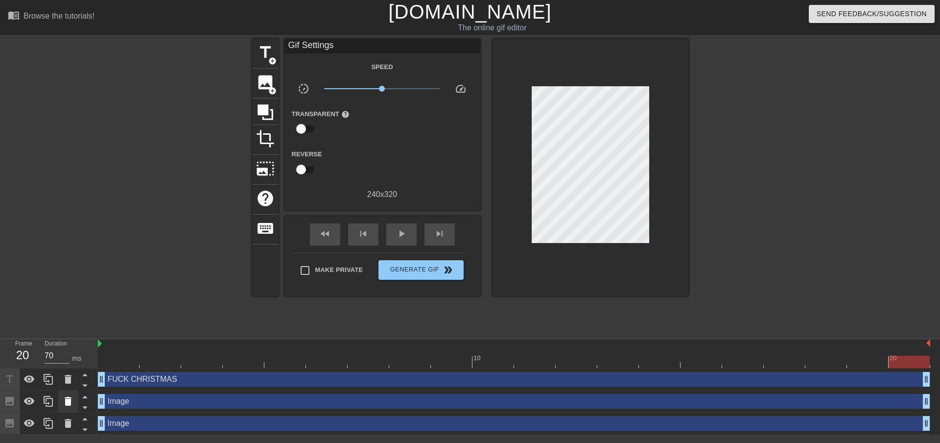
click at [73, 396] on icon at bounding box center [68, 401] width 12 height 12
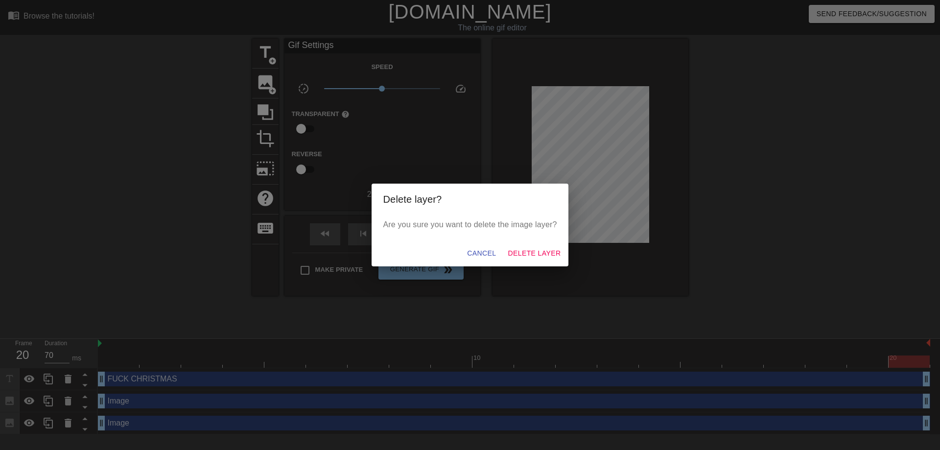
click at [522, 243] on div "Cancel Delete Layer" at bounding box center [470, 253] width 197 height 26
click at [520, 252] on span "Delete Layer" at bounding box center [534, 253] width 53 height 12
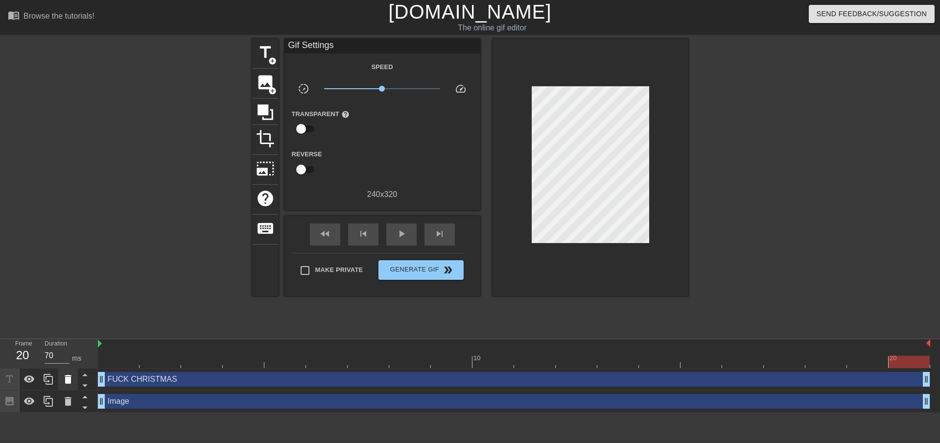
click at [65, 378] on icon at bounding box center [68, 379] width 12 height 12
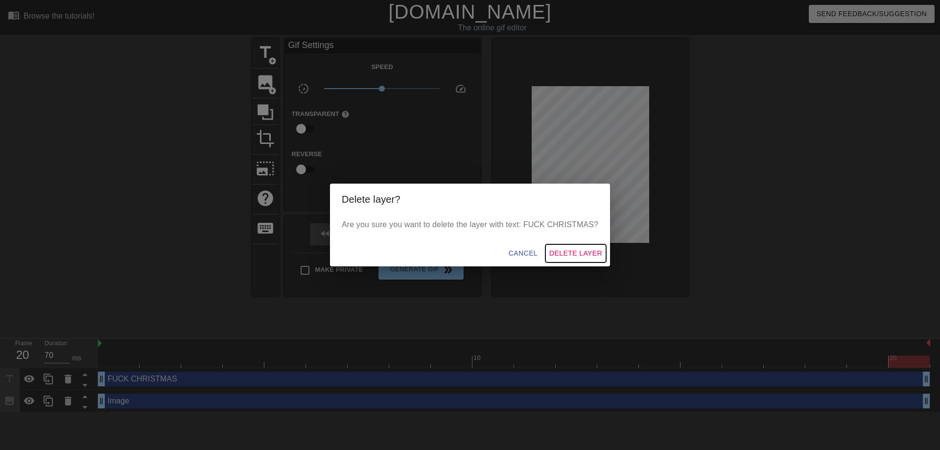
click at [561, 258] on span "Delete Layer" at bounding box center [575, 253] width 53 height 12
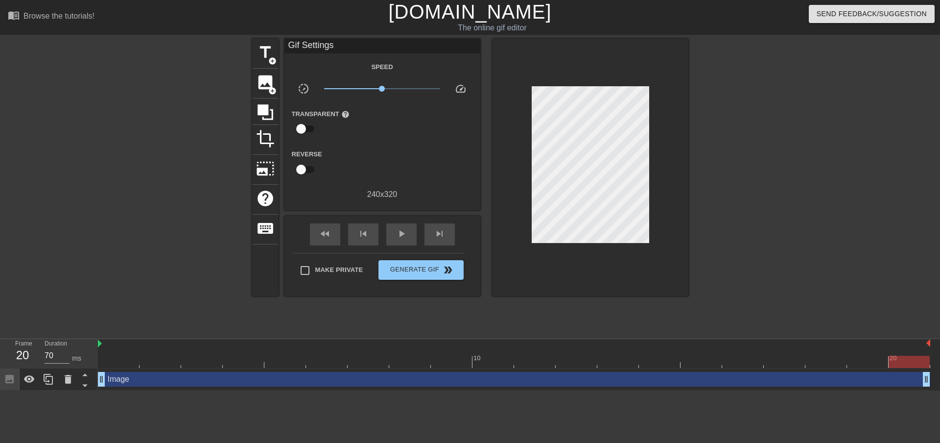
click at [139, 374] on div "Image drag_handle drag_handle" at bounding box center [514, 379] width 832 height 15
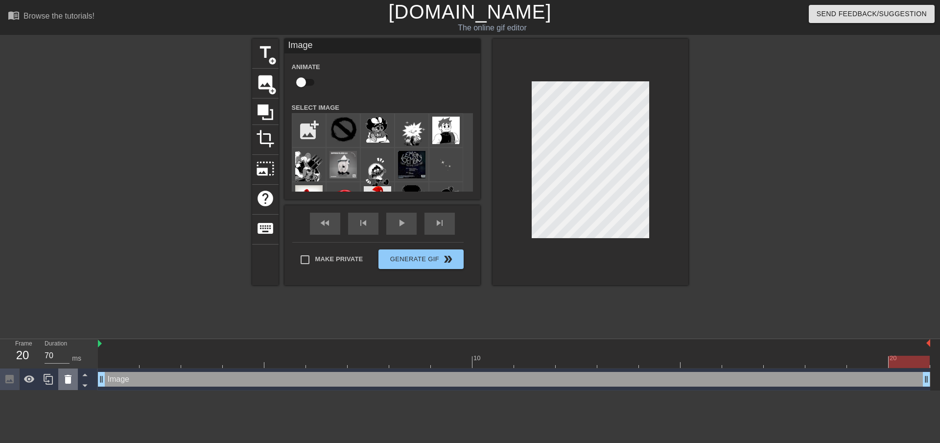
click at [63, 384] on icon at bounding box center [68, 379] width 12 height 12
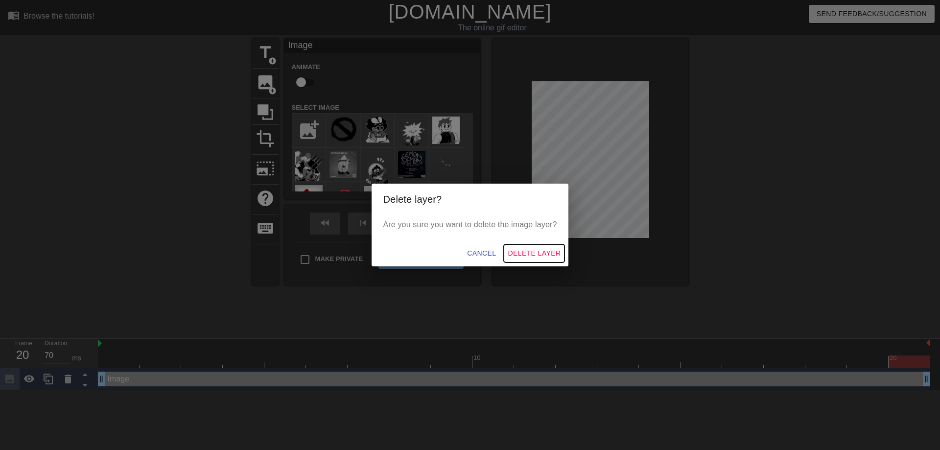
click at [521, 254] on span "Delete Layer" at bounding box center [534, 253] width 53 height 12
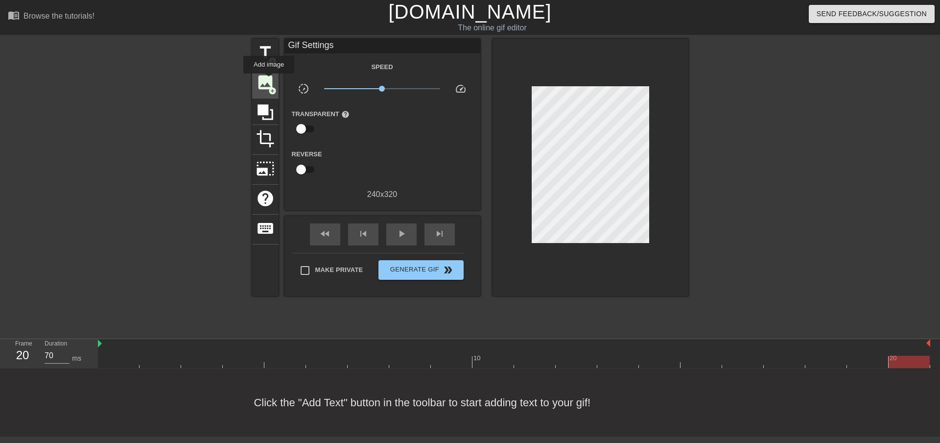
click at [269, 80] on span "image" at bounding box center [265, 82] width 19 height 19
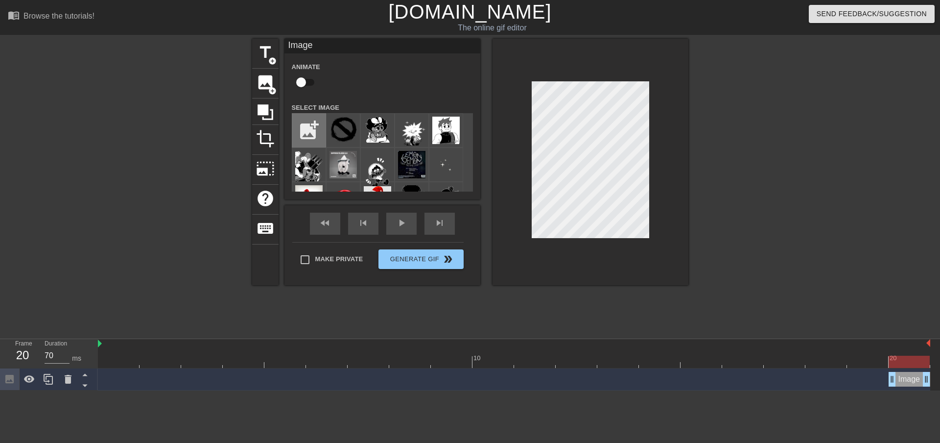
click at [309, 124] on input "file" at bounding box center [308, 130] width 33 height 33
